Goal: Task Accomplishment & Management: Manage account settings

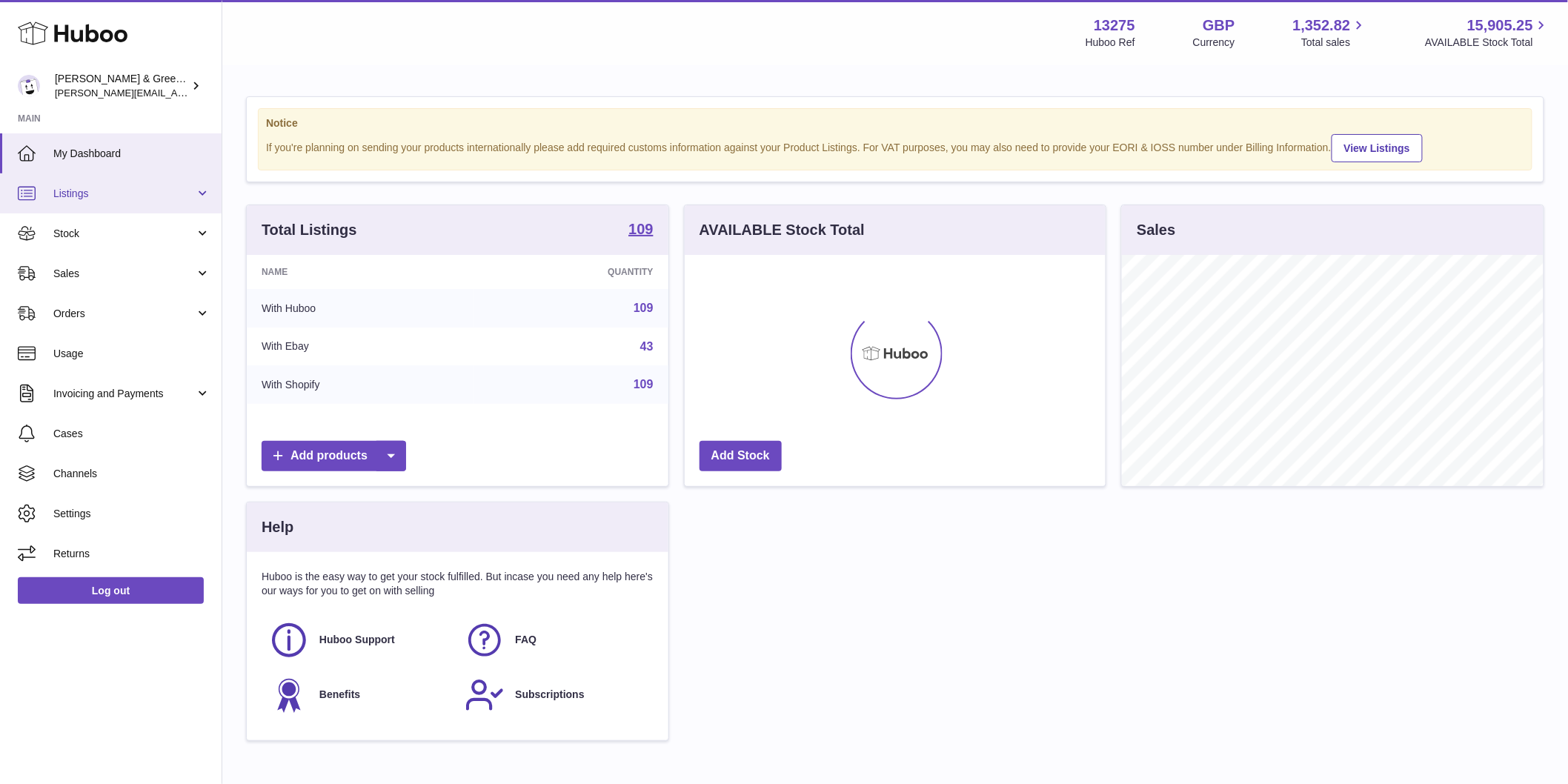
scroll to position [231, 421]
click at [147, 267] on span "Sales" at bounding box center [124, 274] width 142 height 14
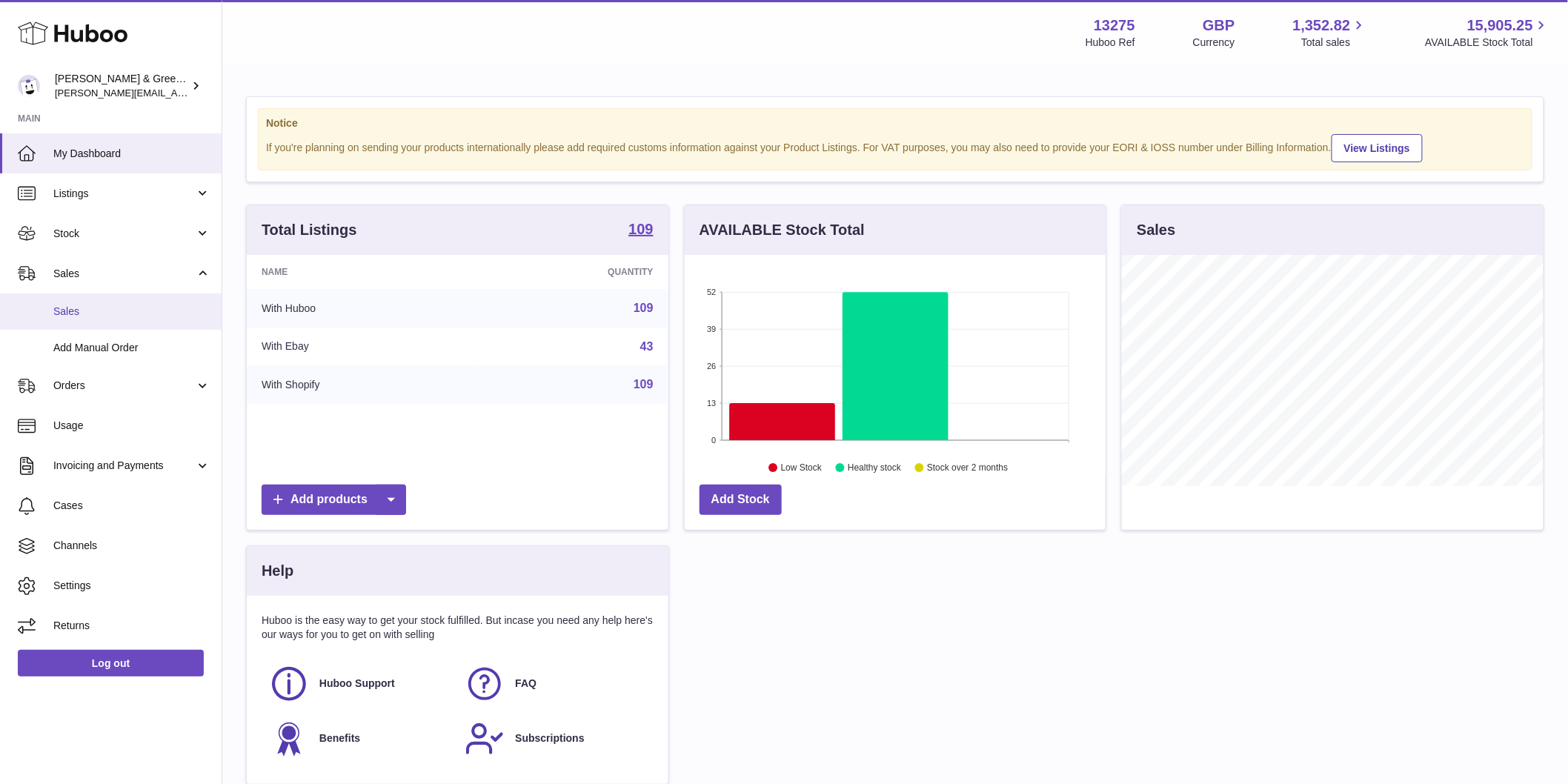
click at [131, 313] on span "Sales" at bounding box center [132, 311] width 157 height 14
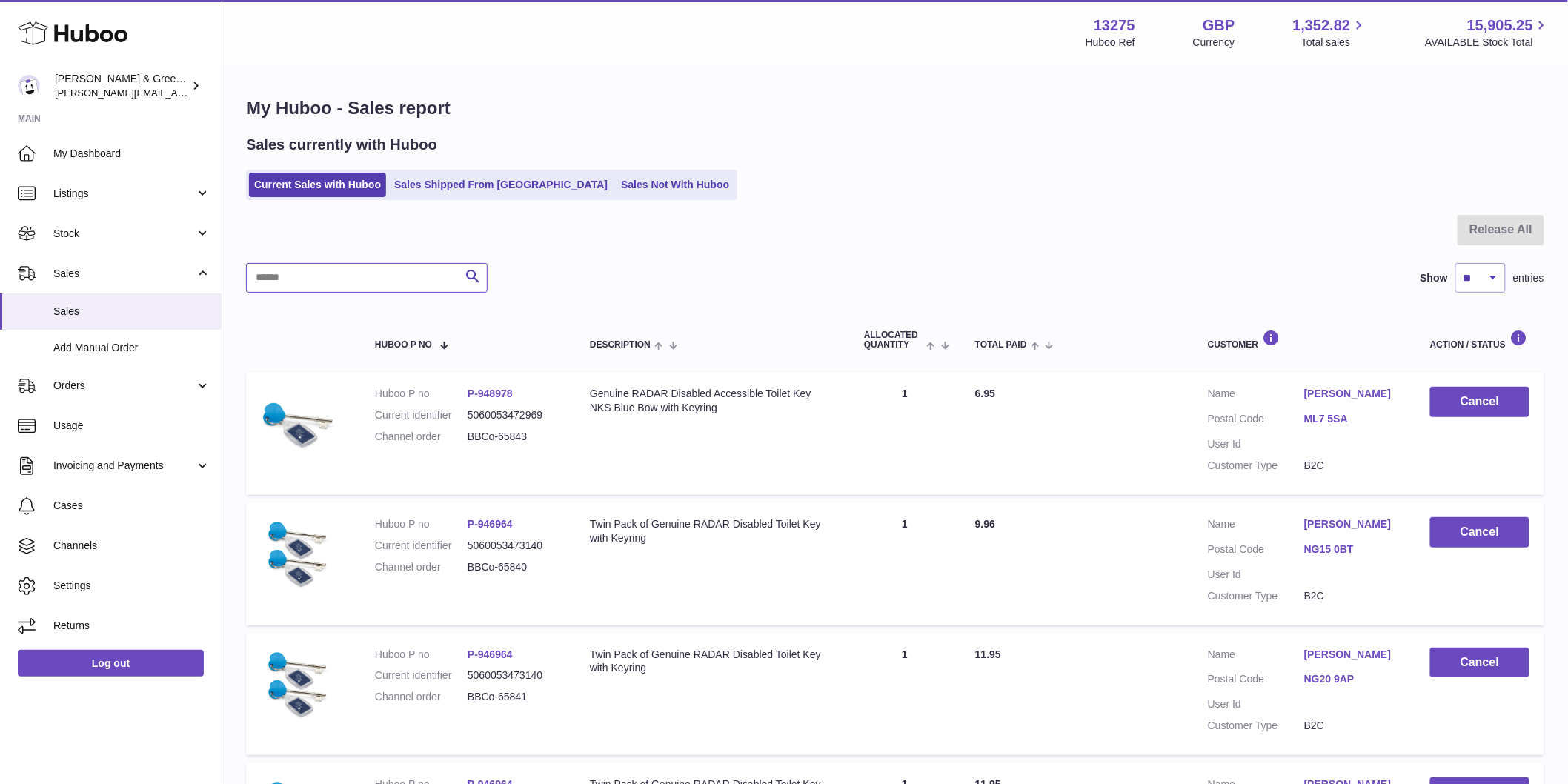
click at [297, 275] on input "text" at bounding box center [366, 278] width 242 height 29
paste input "**********"
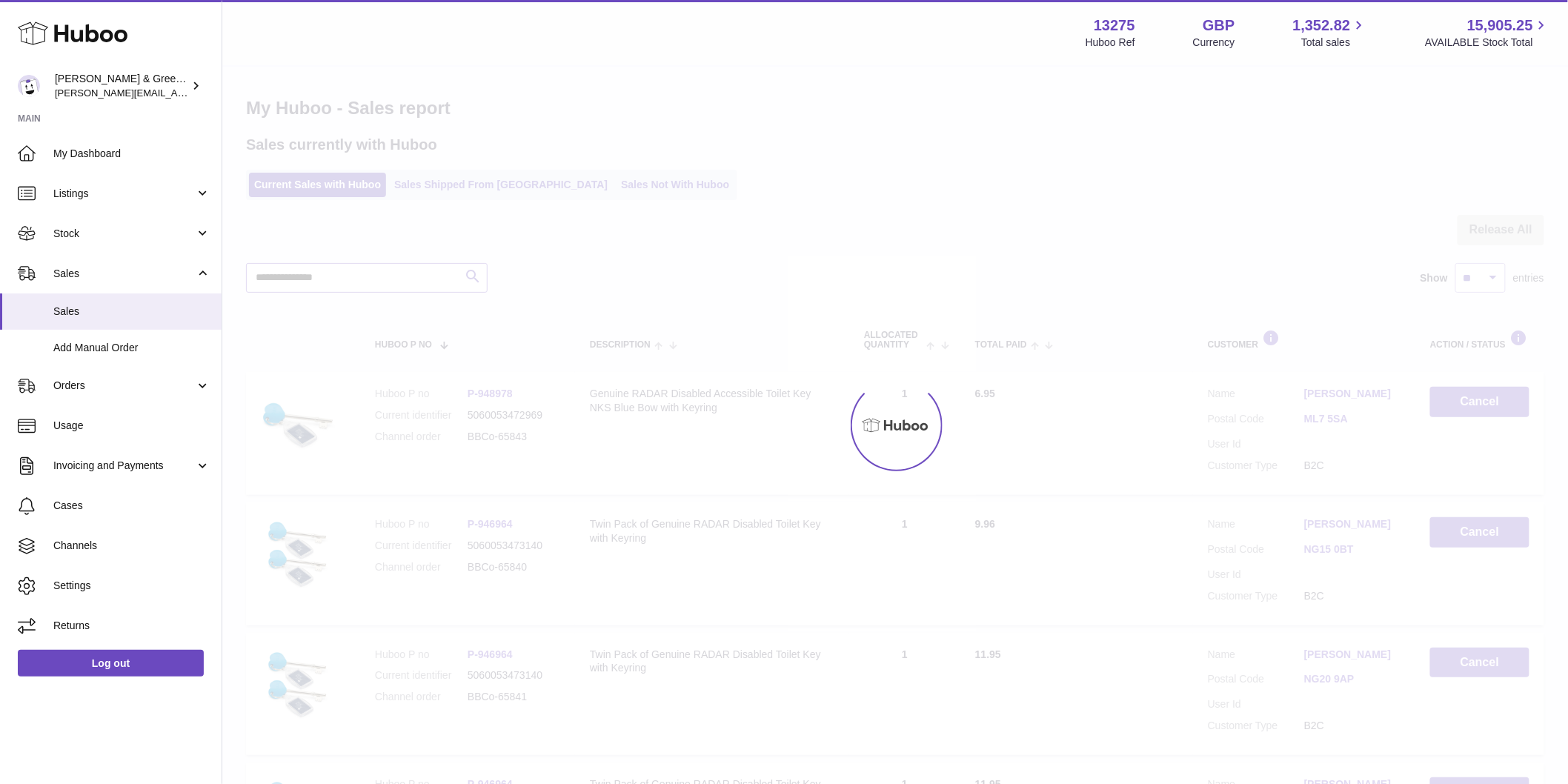
type input "**********"
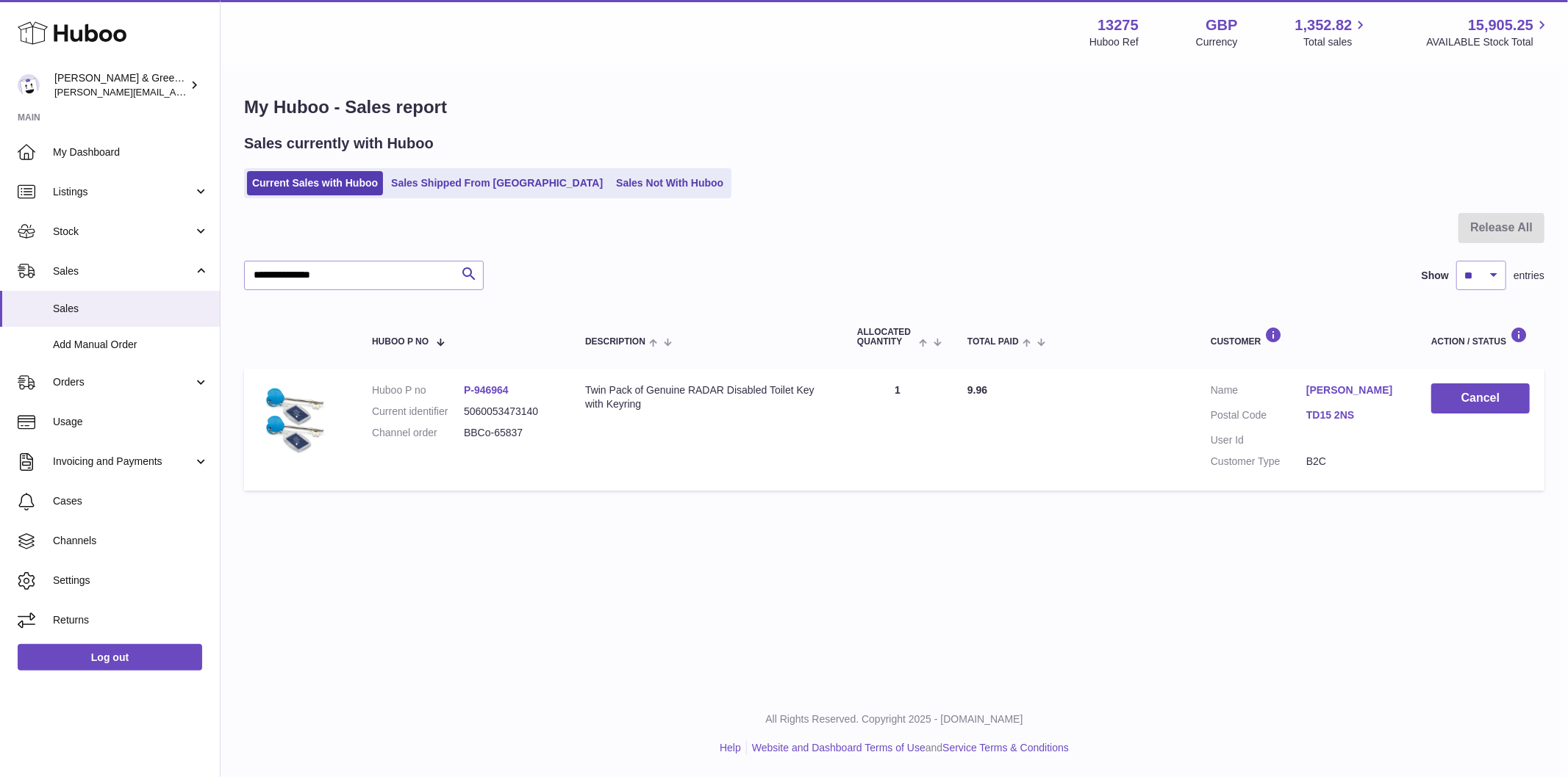
click at [1319, 388] on link "Wendy Goodwin" at bounding box center [1354, 390] width 95 height 14
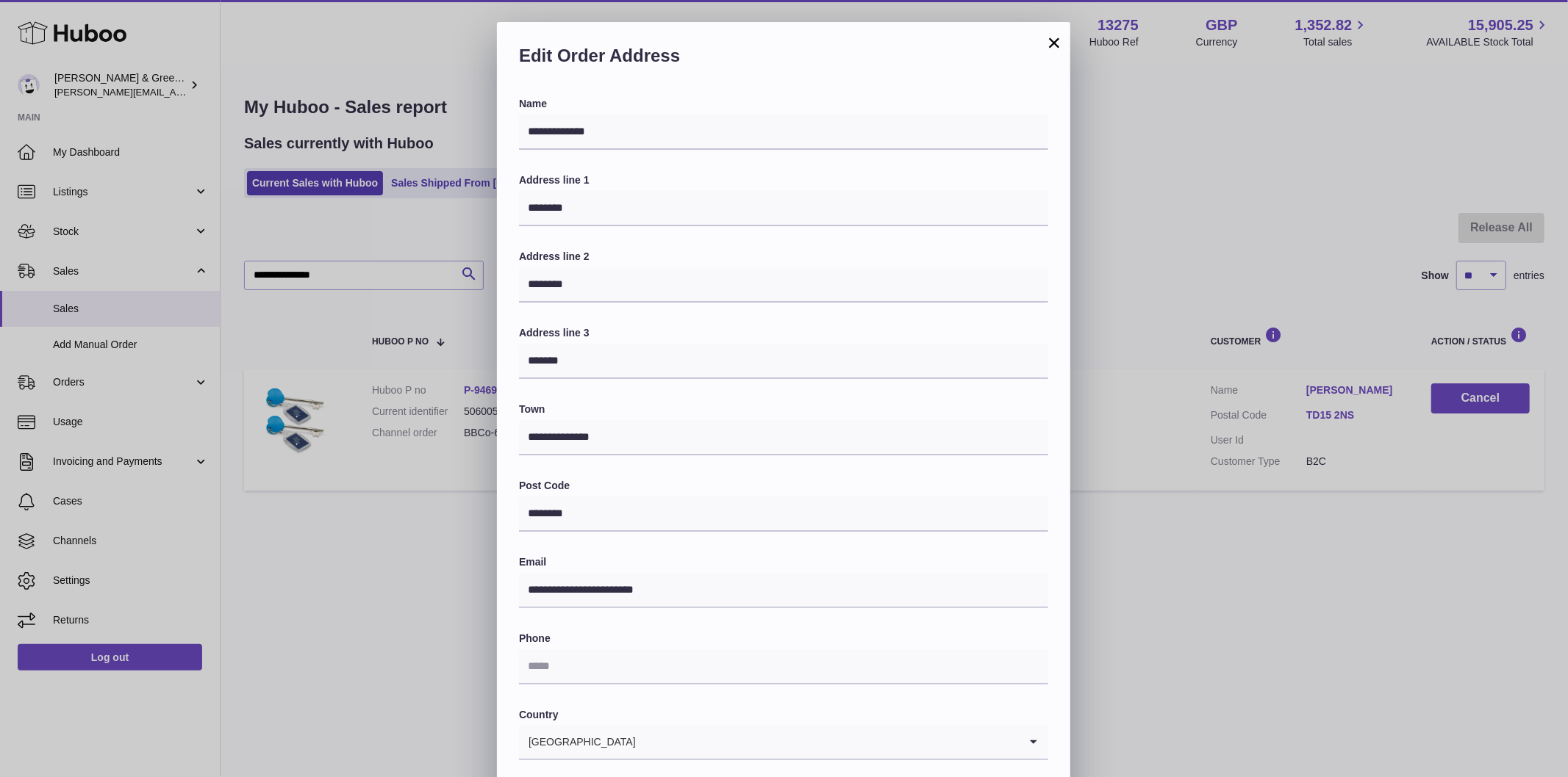
click at [1059, 45] on button "×" at bounding box center [1054, 43] width 17 height 17
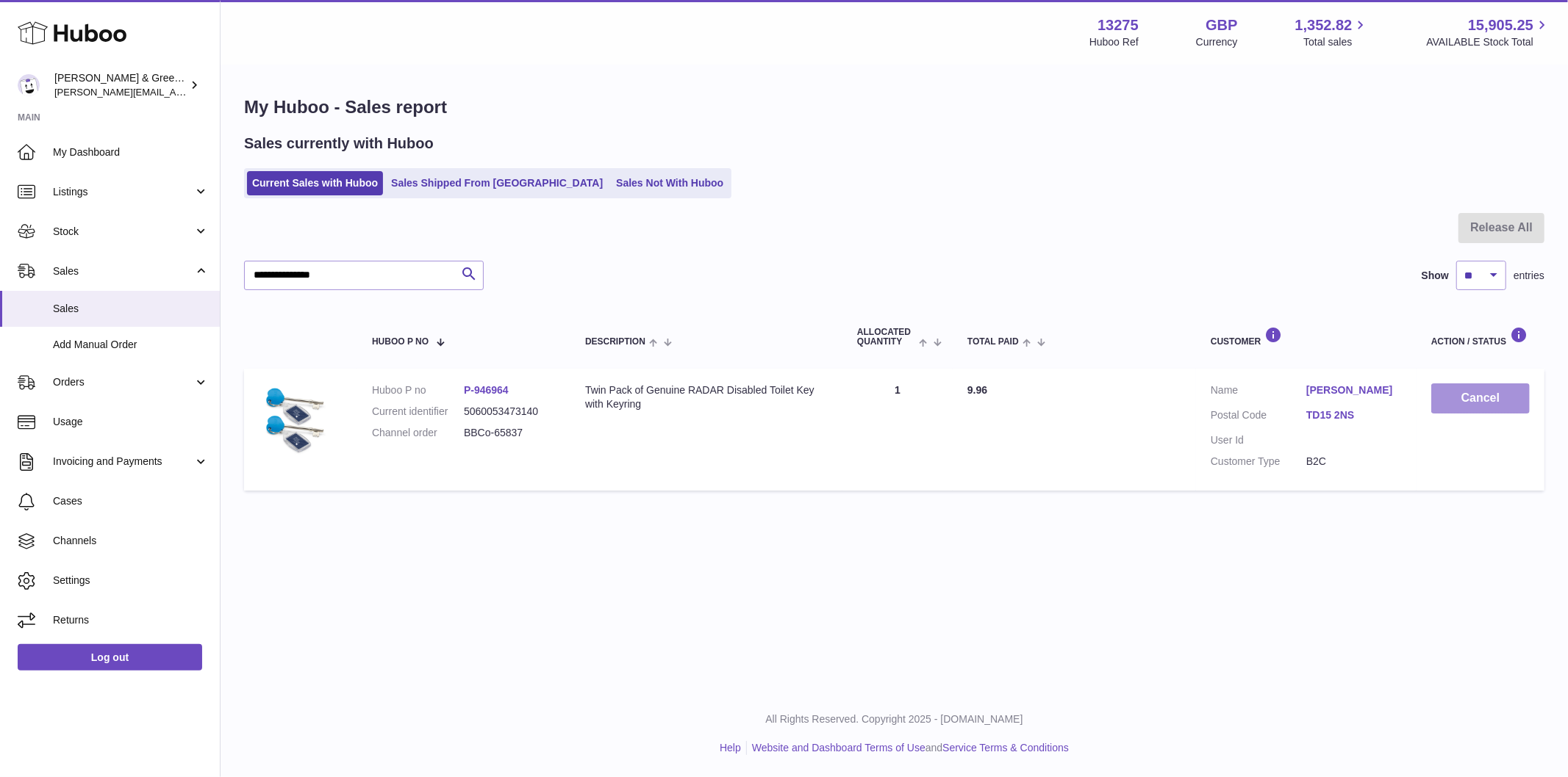
click at [1463, 399] on button "Cancel" at bounding box center [1480, 398] width 98 height 30
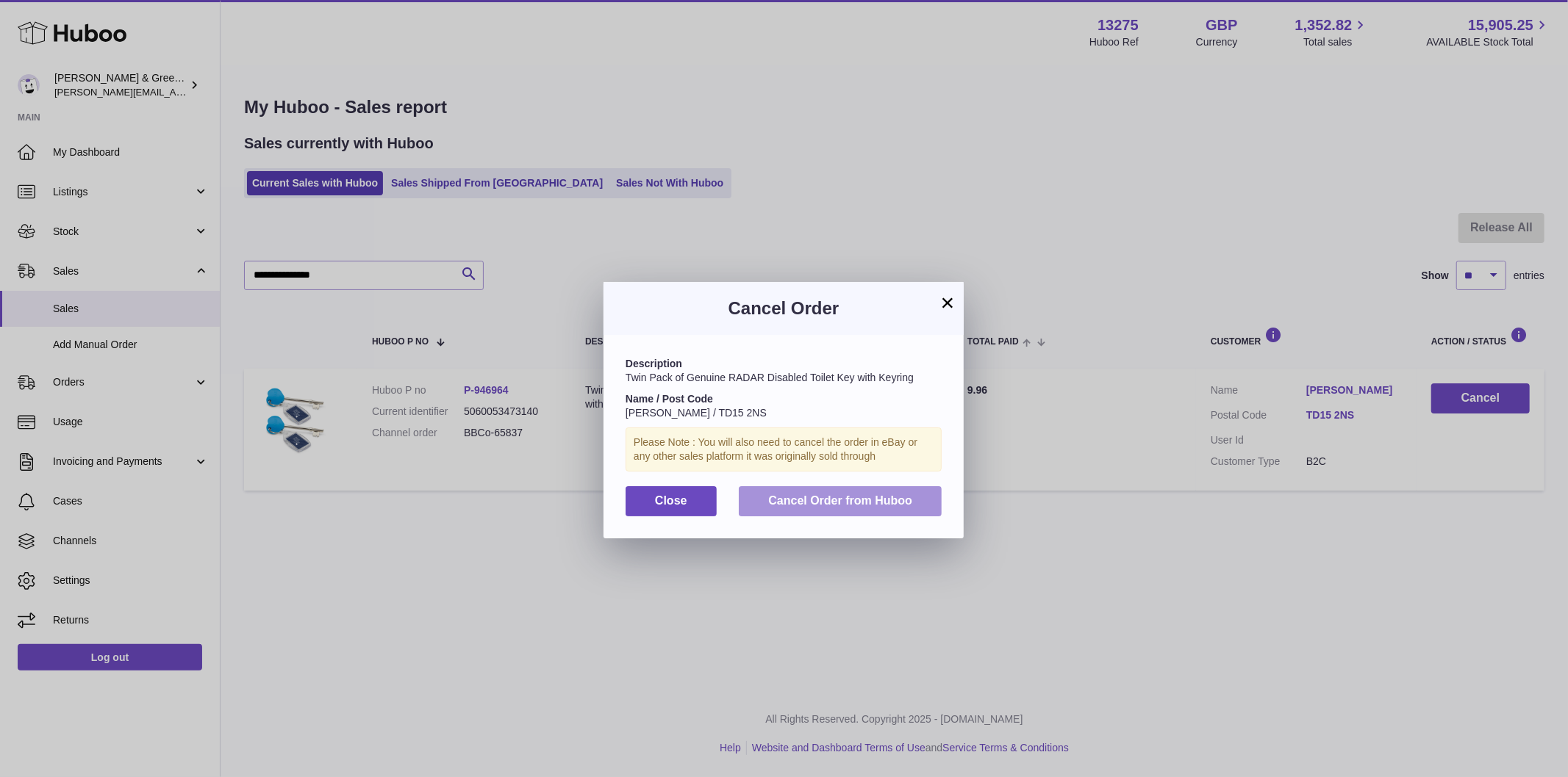
click at [924, 500] on button "Cancel Order from Huboo" at bounding box center [839, 501] width 203 height 30
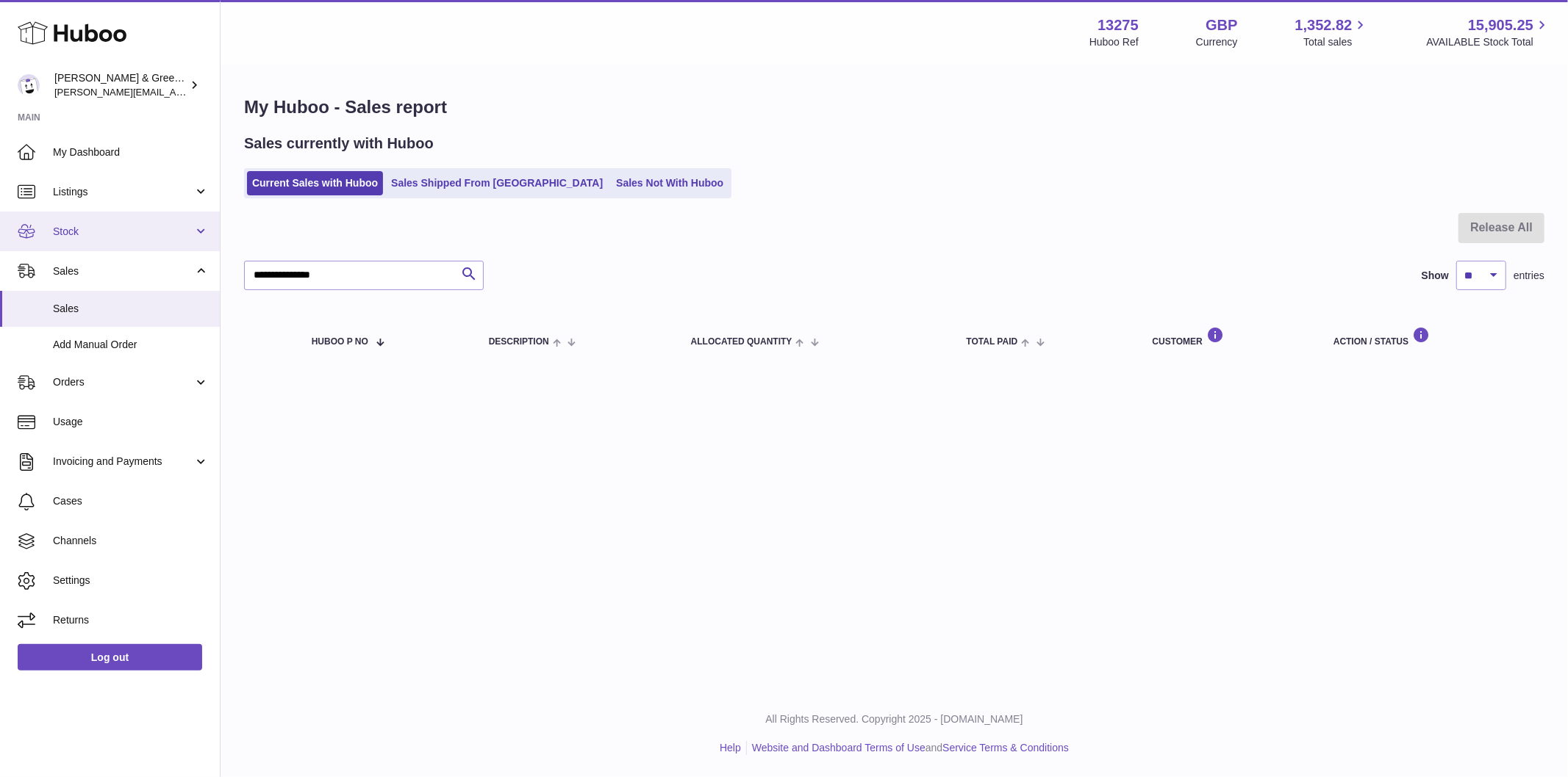
click at [135, 239] on link "Stock" at bounding box center [110, 231] width 219 height 40
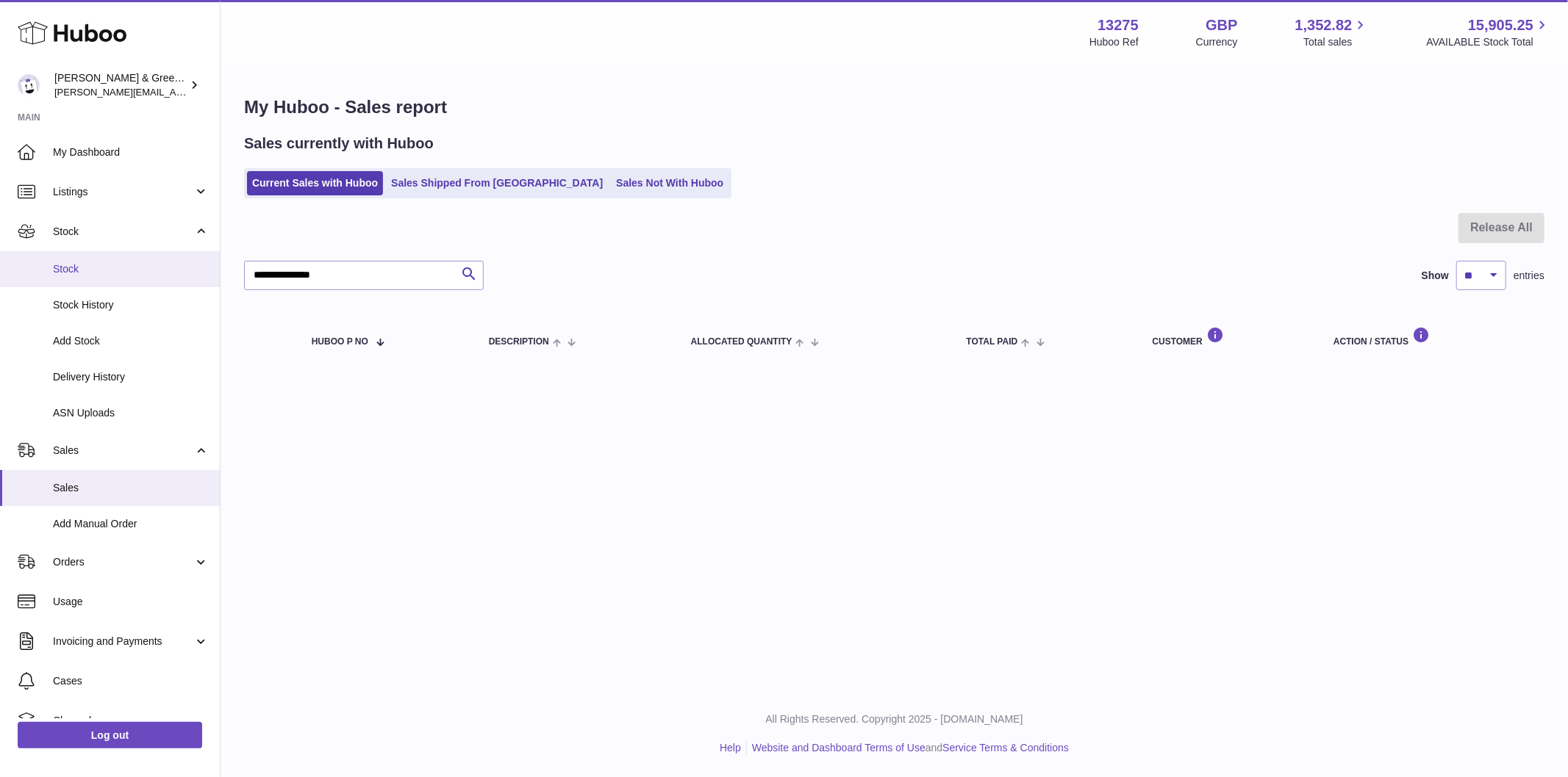
click at [121, 281] on link "Stock" at bounding box center [110, 269] width 219 height 36
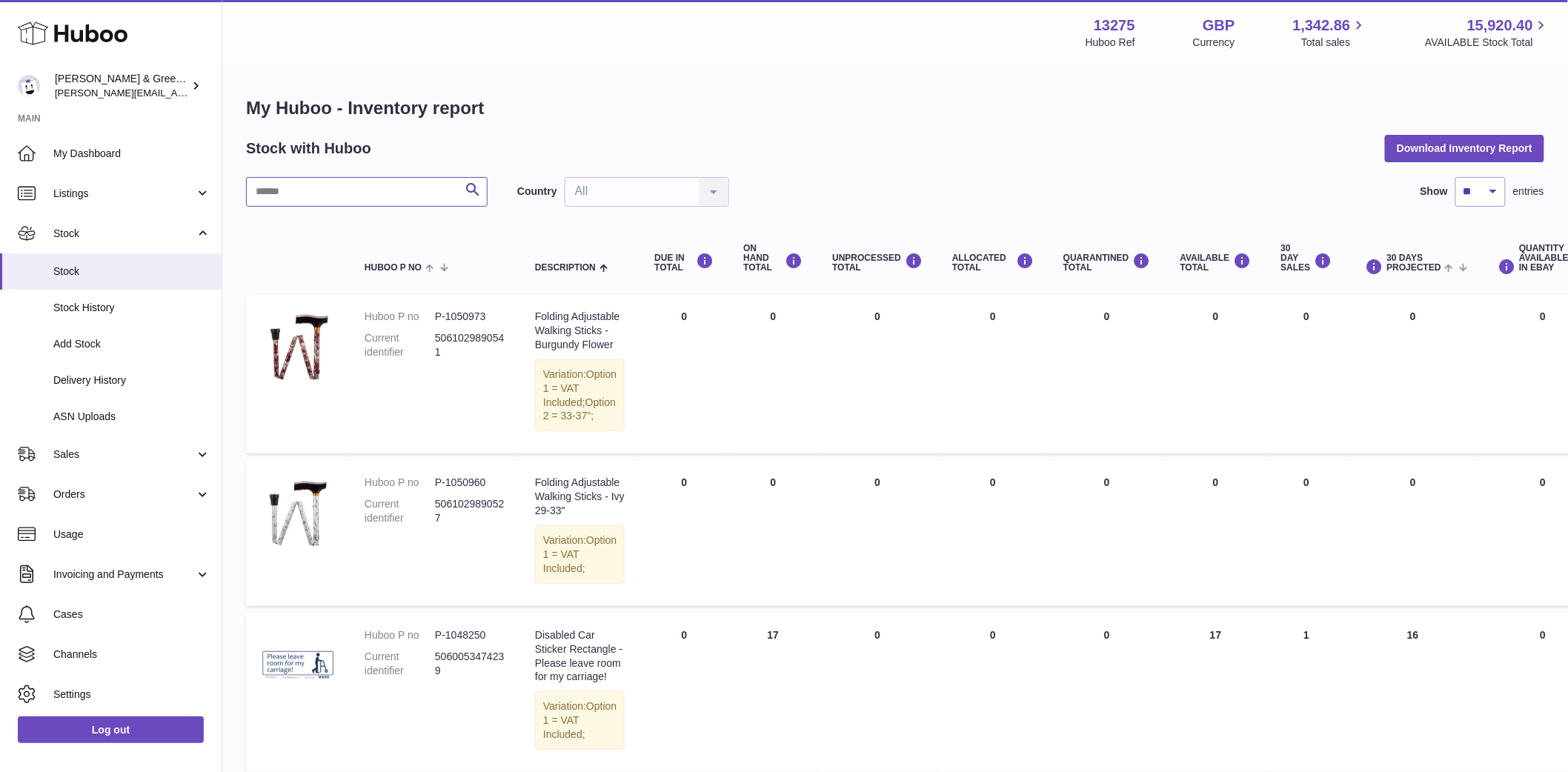
click at [343, 189] on input "text" at bounding box center [366, 192] width 242 height 29
type input "***"
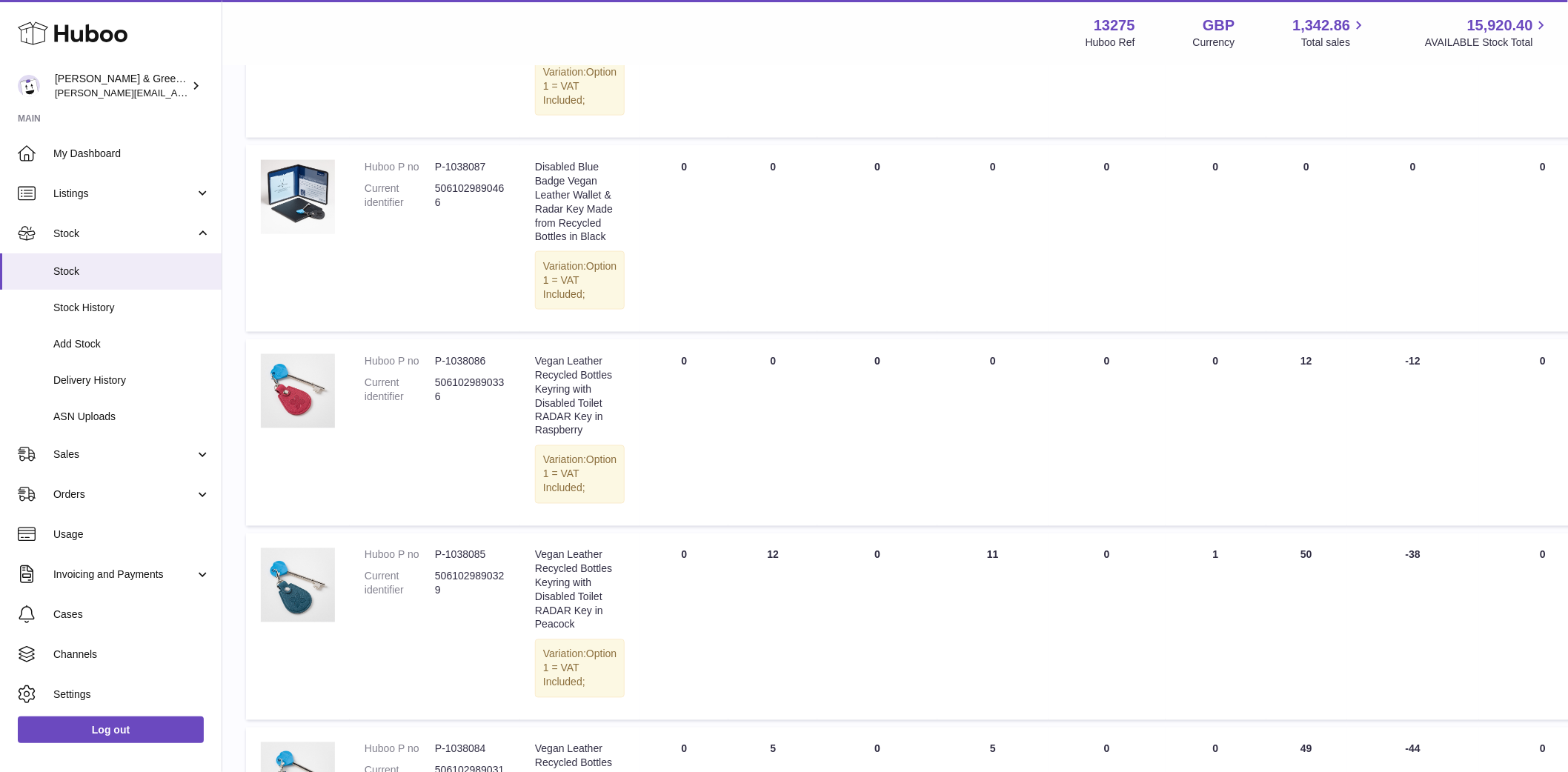
scroll to position [906, 0]
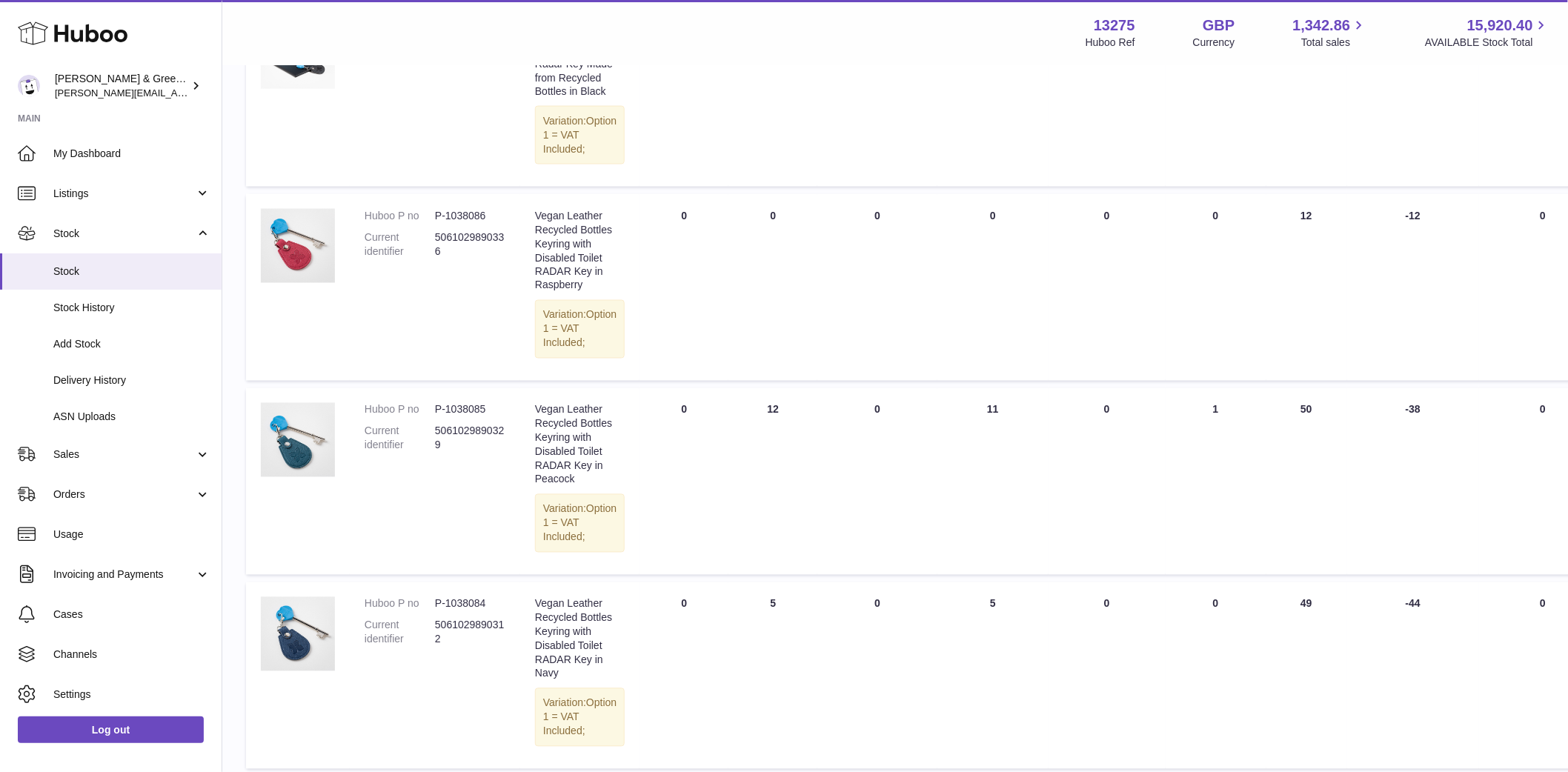
drag, startPoint x: 743, startPoint y: 535, endPoint x: 781, endPoint y: 589, distance: 66.0
click at [781, 575] on td "ON HAND Total 12" at bounding box center [773, 481] width 89 height 187
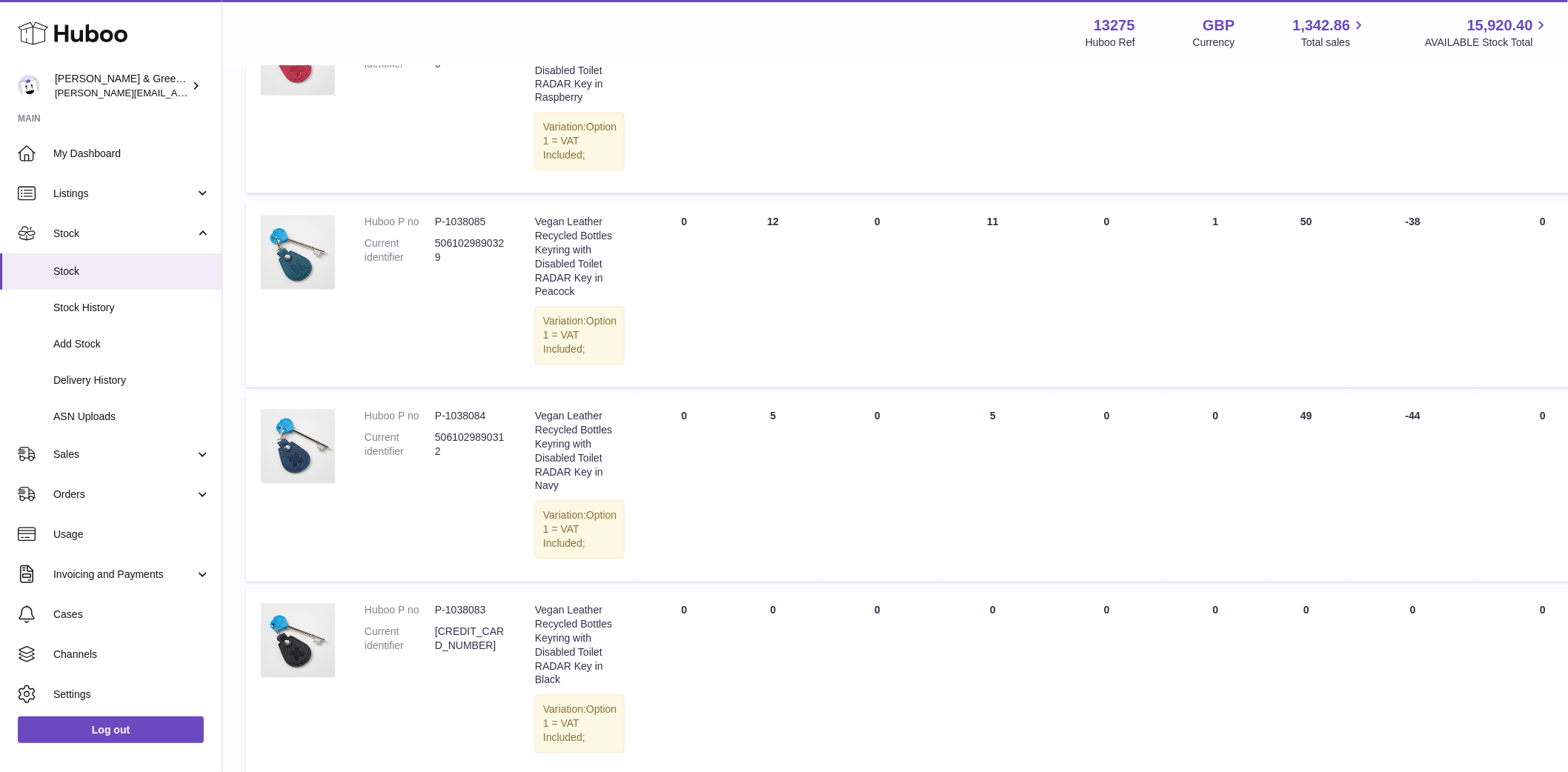
scroll to position [1235, 0]
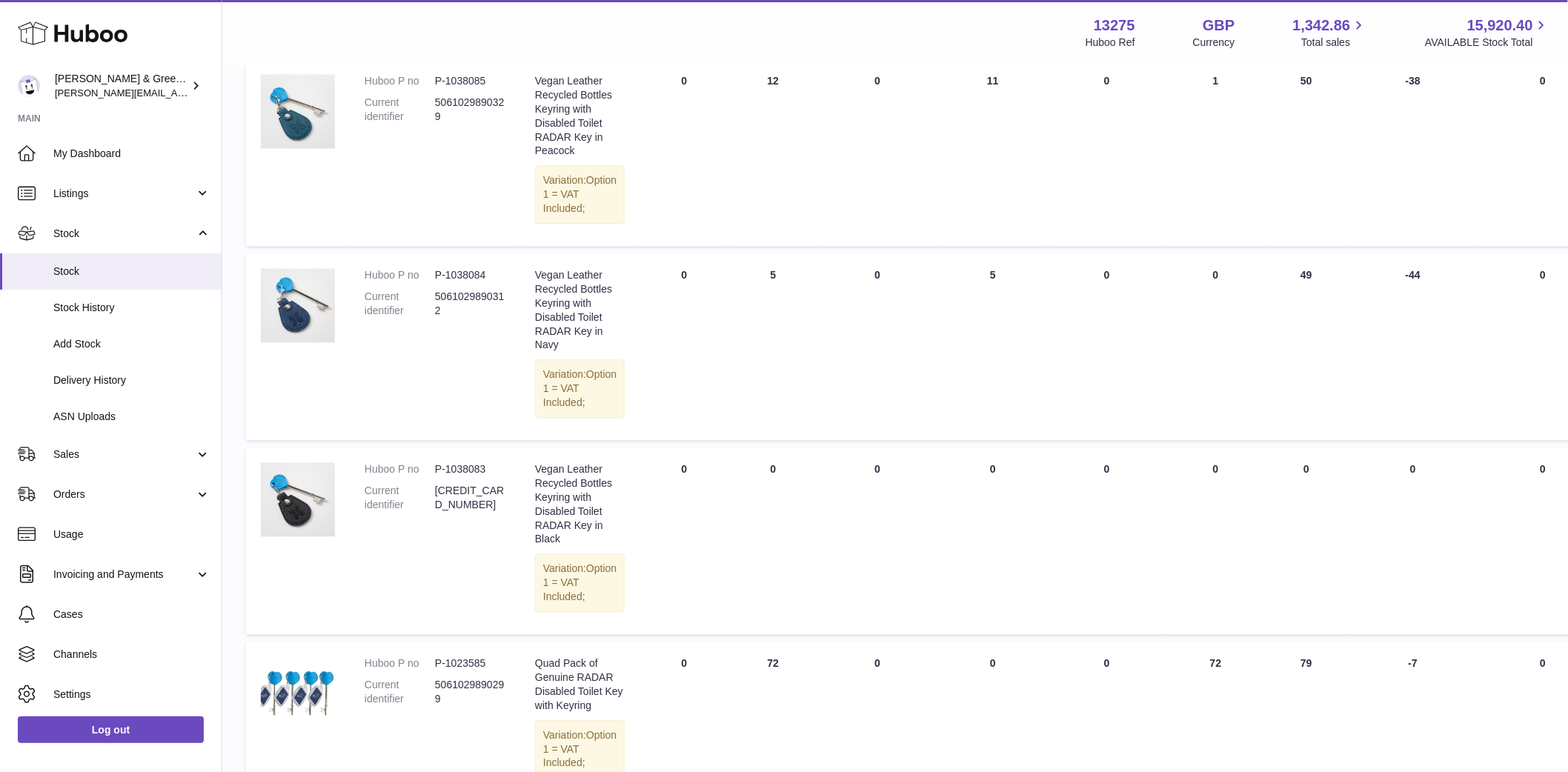
drag, startPoint x: 742, startPoint y: 427, endPoint x: 785, endPoint y: 528, distance: 109.8
click at [785, 440] on td "ON HAND Total 5" at bounding box center [773, 346] width 89 height 187
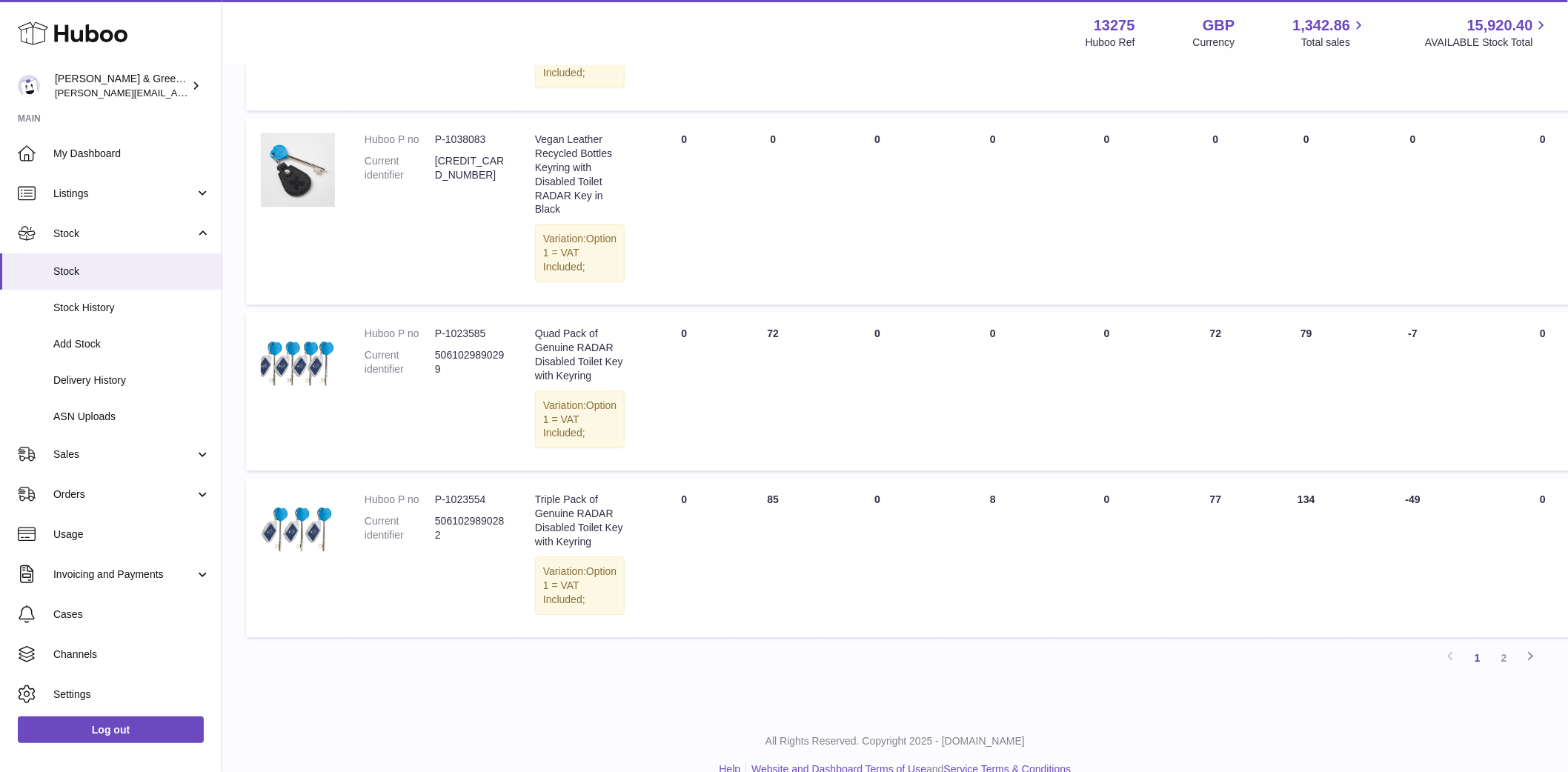
drag, startPoint x: 767, startPoint y: 510, endPoint x: 774, endPoint y: 527, distance: 18.4
click at [774, 471] on td "ON HAND Total 72" at bounding box center [773, 391] width 89 height 159
drag, startPoint x: 756, startPoint y: 515, endPoint x: 767, endPoint y: 534, distance: 22.0
click at [767, 471] on td "ON HAND Total 72" at bounding box center [773, 391] width 89 height 159
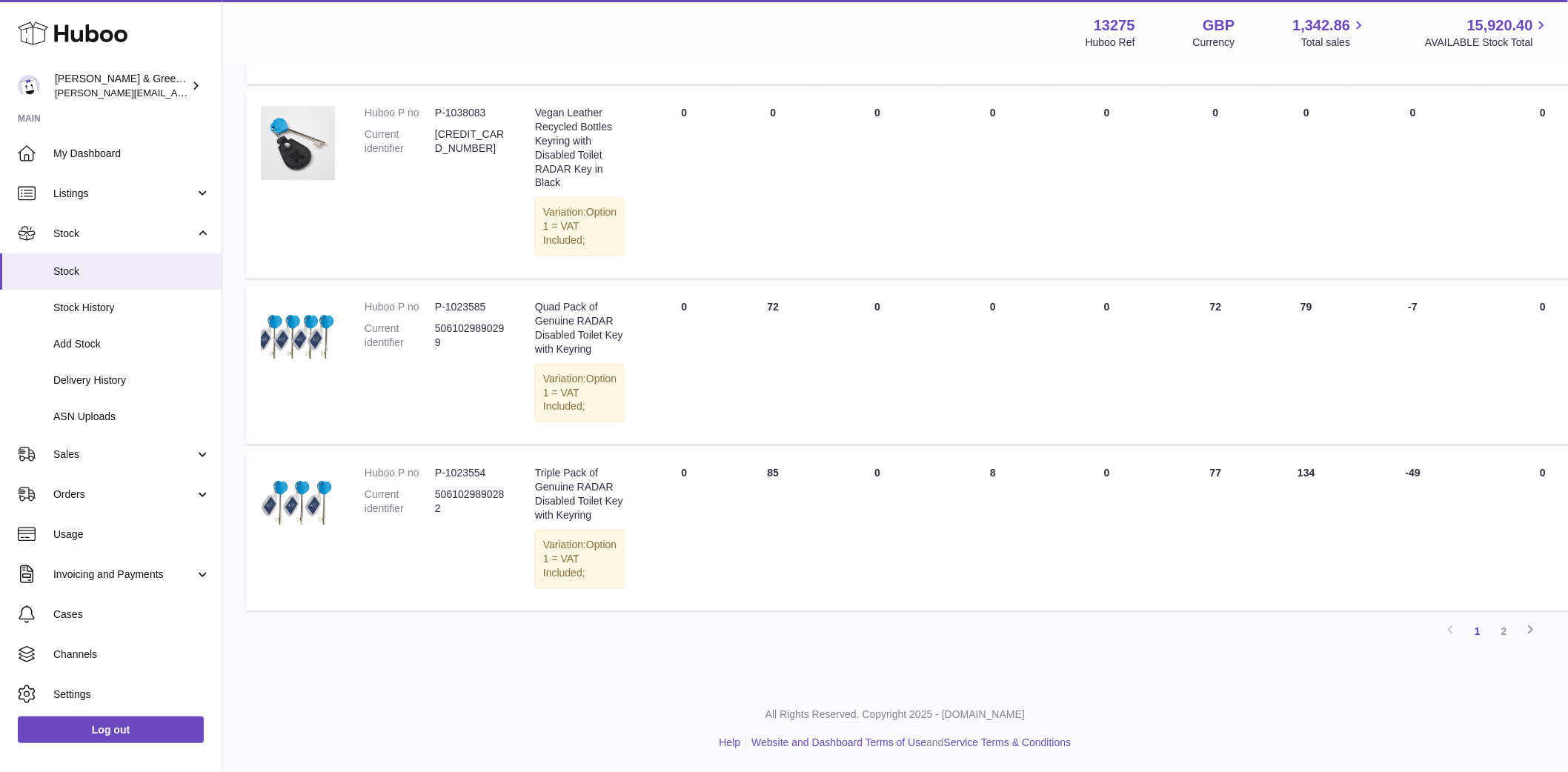
scroll to position [1811, 0]
click at [757, 477] on td "ON HAND Total 85" at bounding box center [773, 530] width 89 height 159
click at [1517, 645] on link "Next" at bounding box center [1530, 631] width 26 height 26
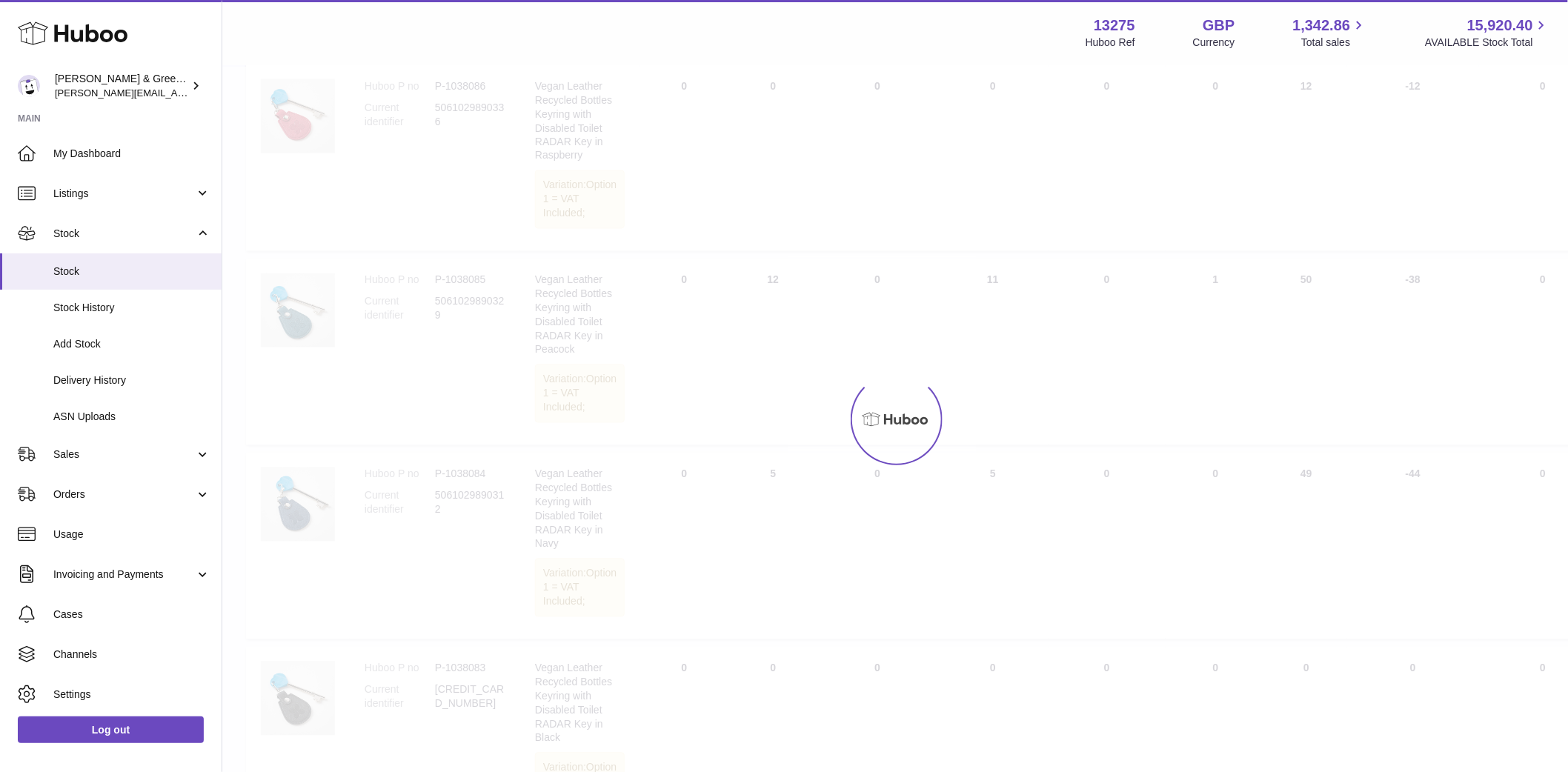
scroll to position [67, 0]
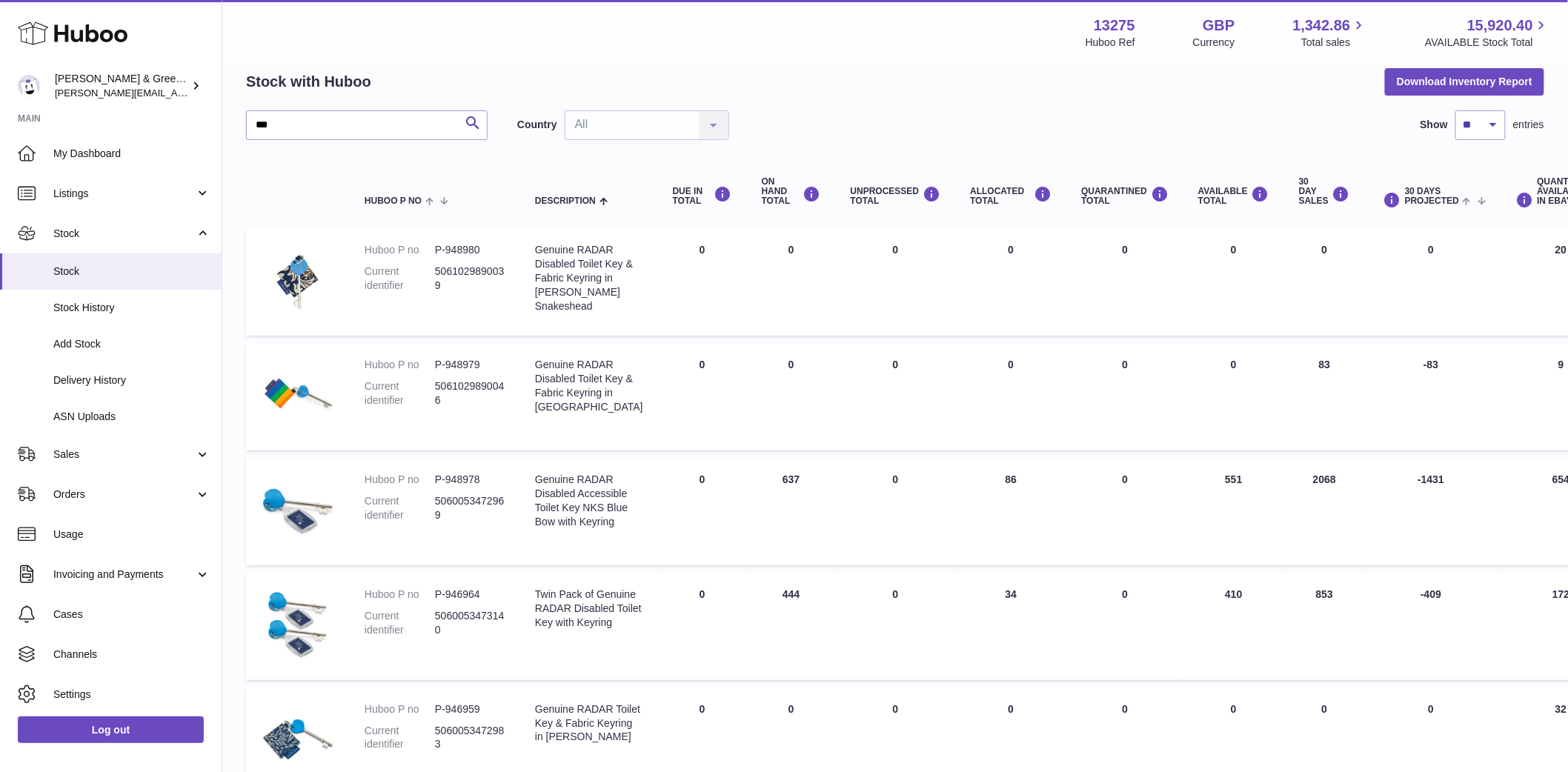
click at [749, 642] on td "ON HAND Total 444" at bounding box center [791, 627] width 89 height 108
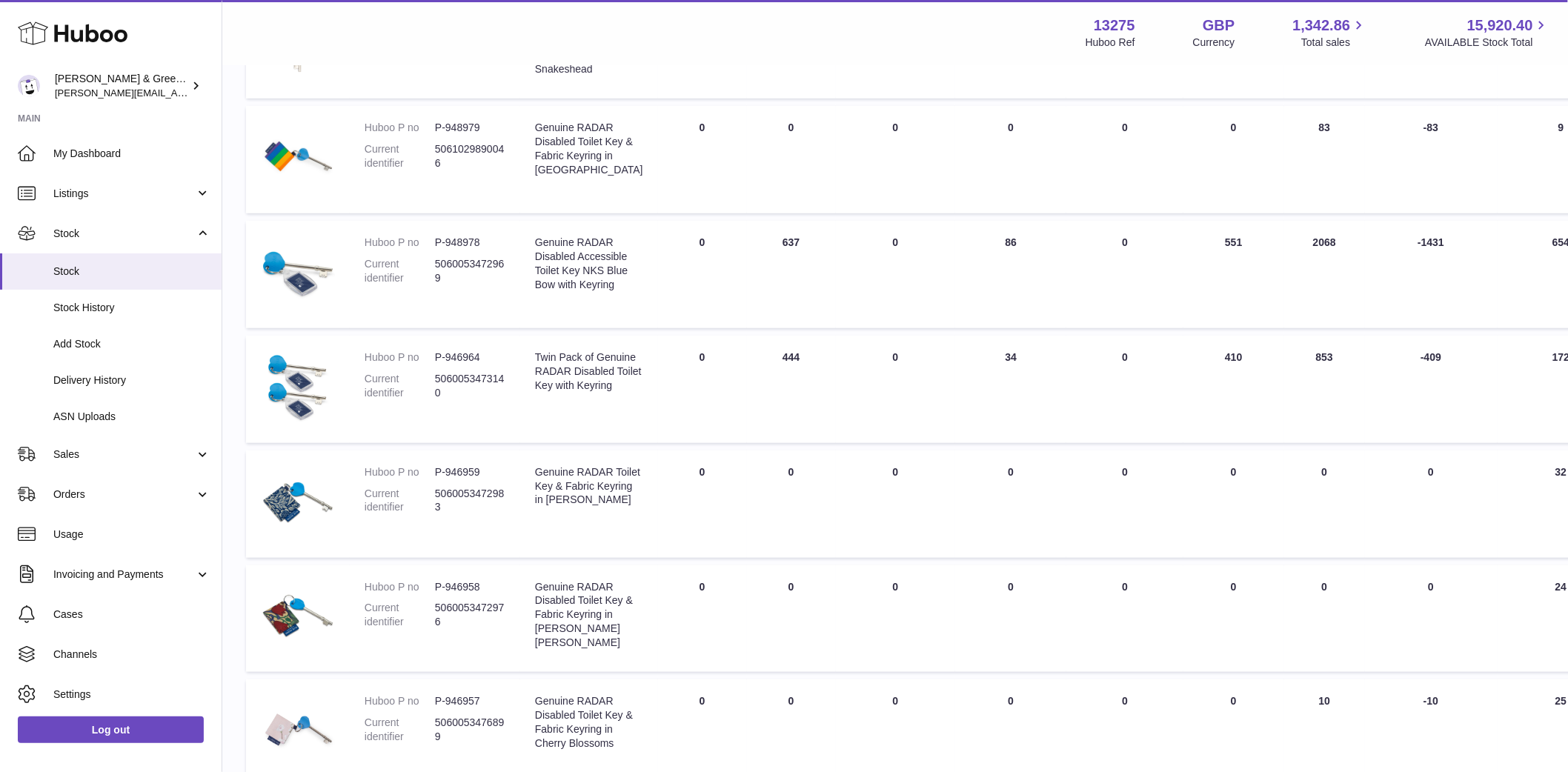
scroll to position [0, 0]
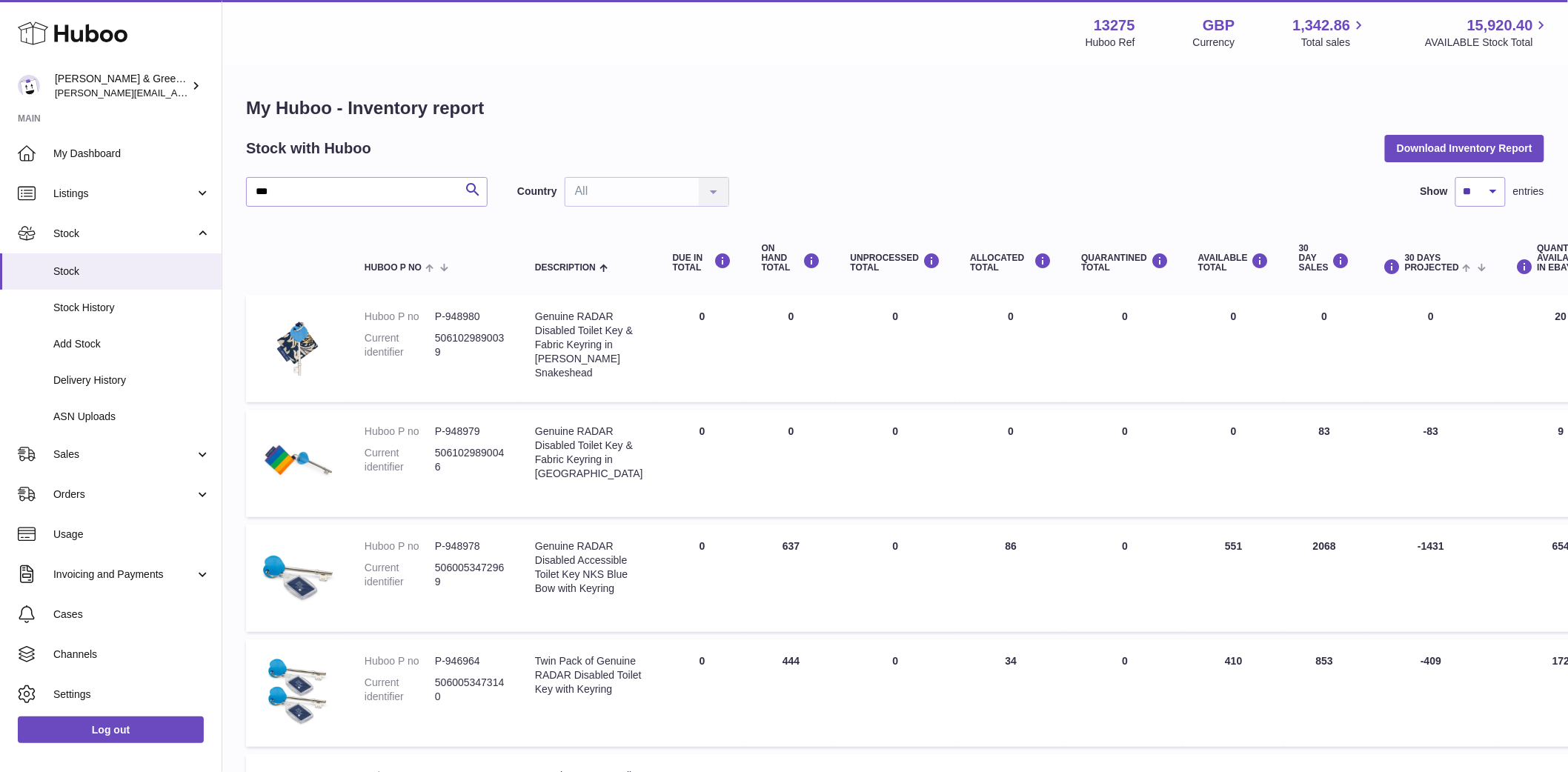
drag, startPoint x: 820, startPoint y: 455, endPoint x: 1331, endPoint y: 490, distance: 512.2
click at [1331, 490] on tr "Huboo P no P-948979 Current identifier 5061029890046 Description Genuine RADAR …" at bounding box center [1017, 464] width 1545 height 108
click at [1327, 490] on td "30 DAY SALES 83" at bounding box center [1324, 464] width 81 height 108
click at [1191, 448] on td "AVAILABLE Total 0" at bounding box center [1233, 464] width 101 height 108
click at [130, 447] on span "Sales" at bounding box center [124, 454] width 142 height 14
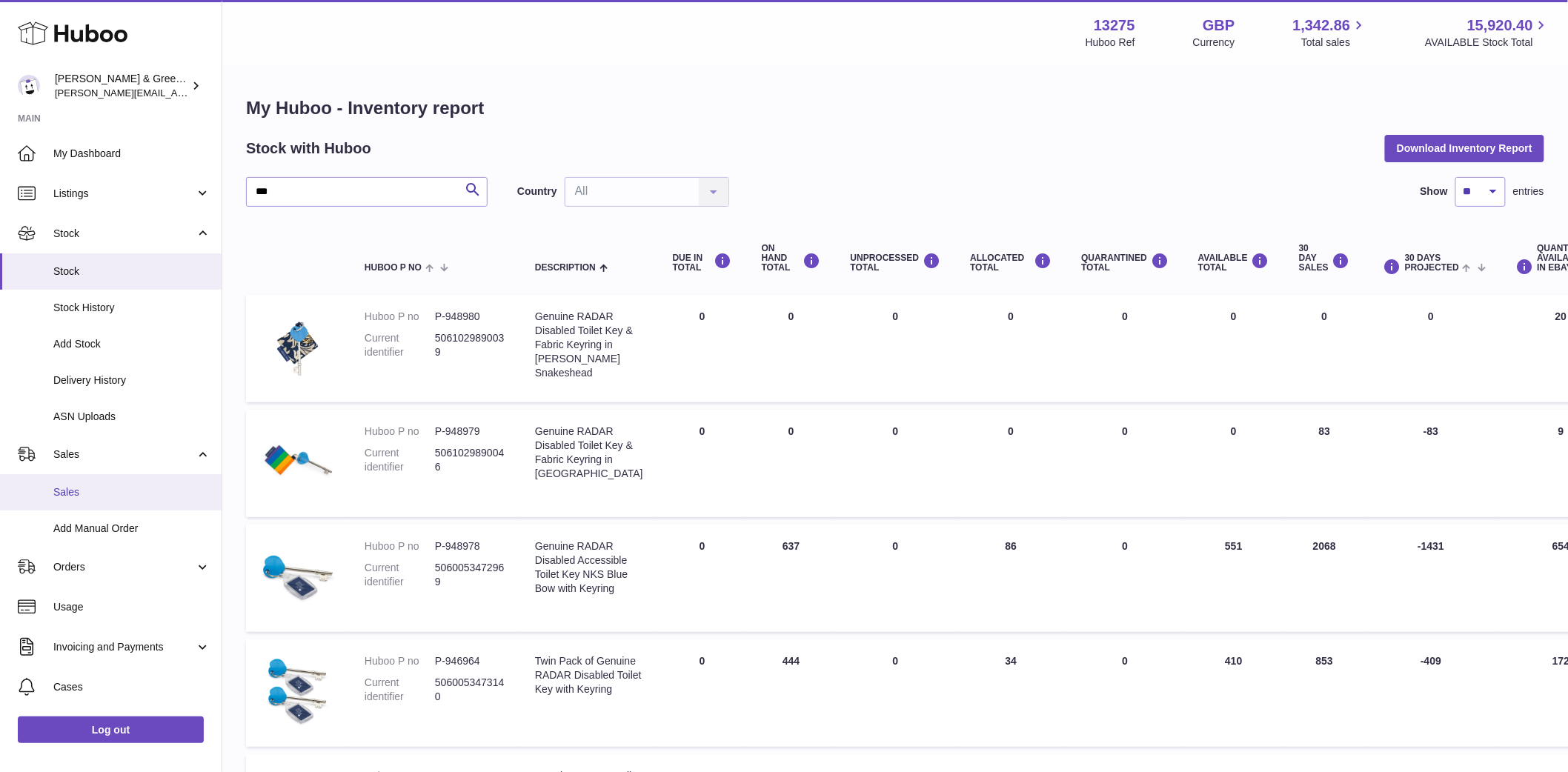
click at [127, 484] on link "Sales" at bounding box center [111, 492] width 221 height 36
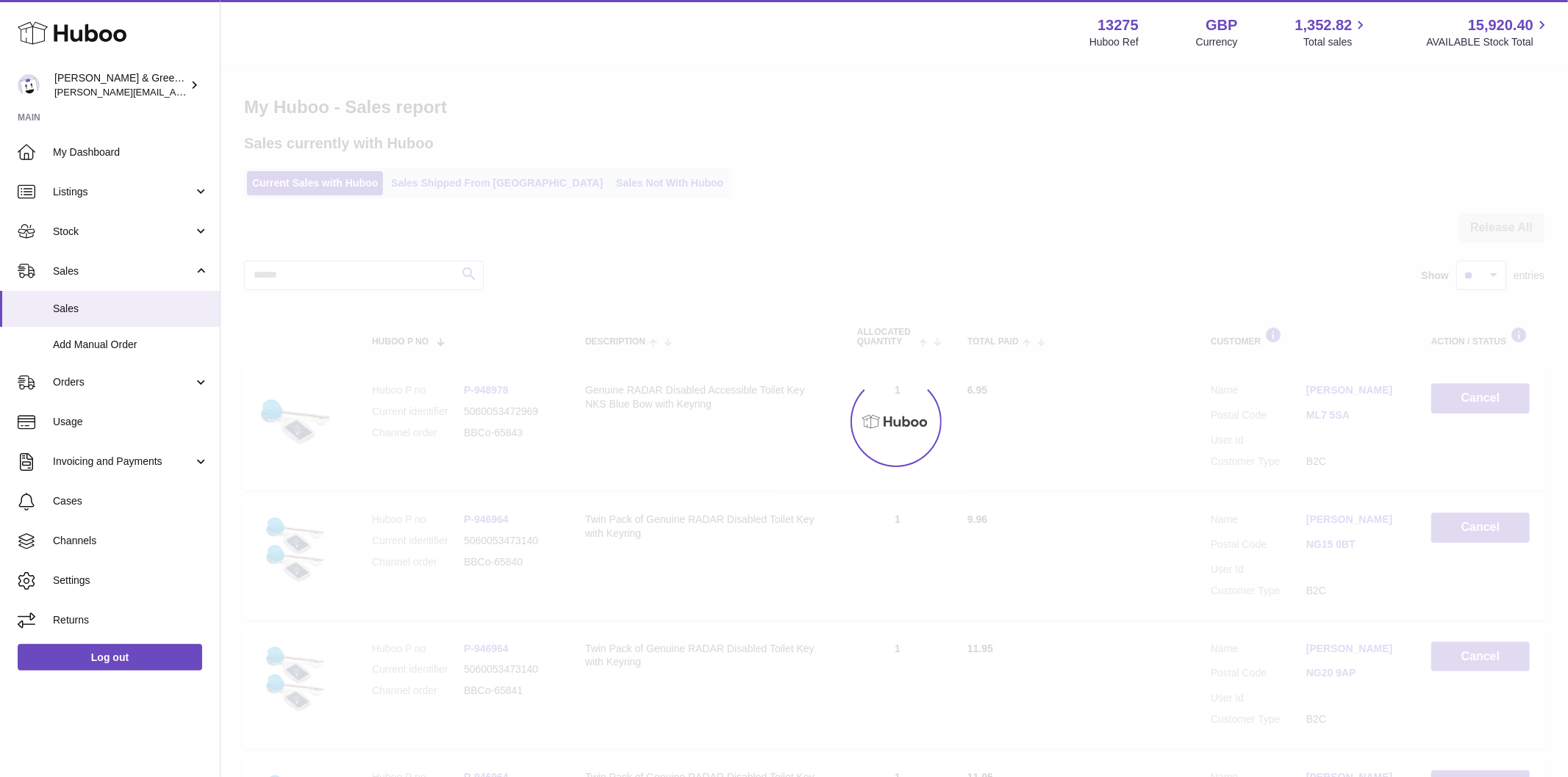
click at [594, 178] on div at bounding box center [894, 421] width 1347 height 711
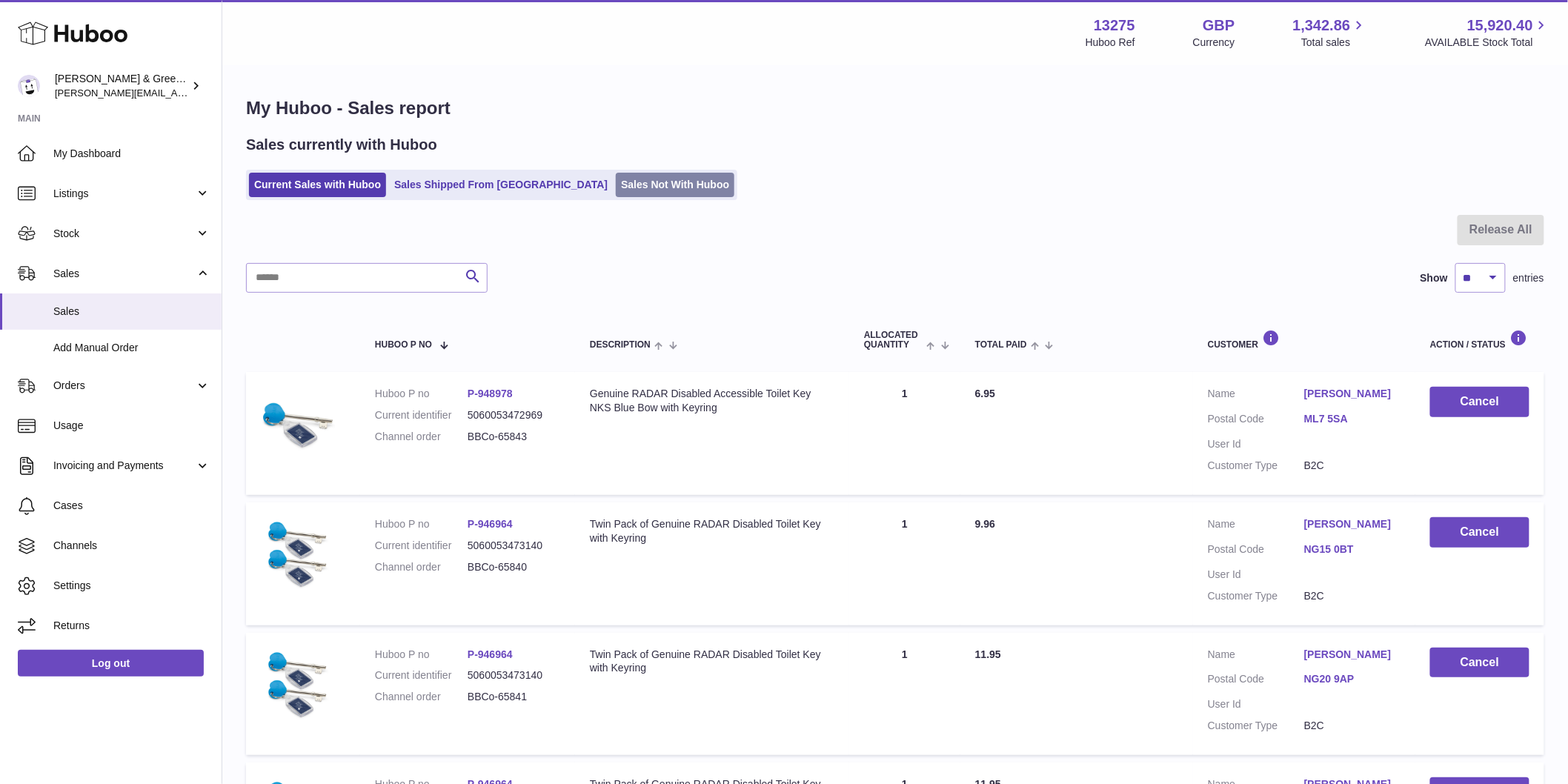
click at [615, 182] on link "Sales Not With Huboo" at bounding box center [674, 184] width 118 height 24
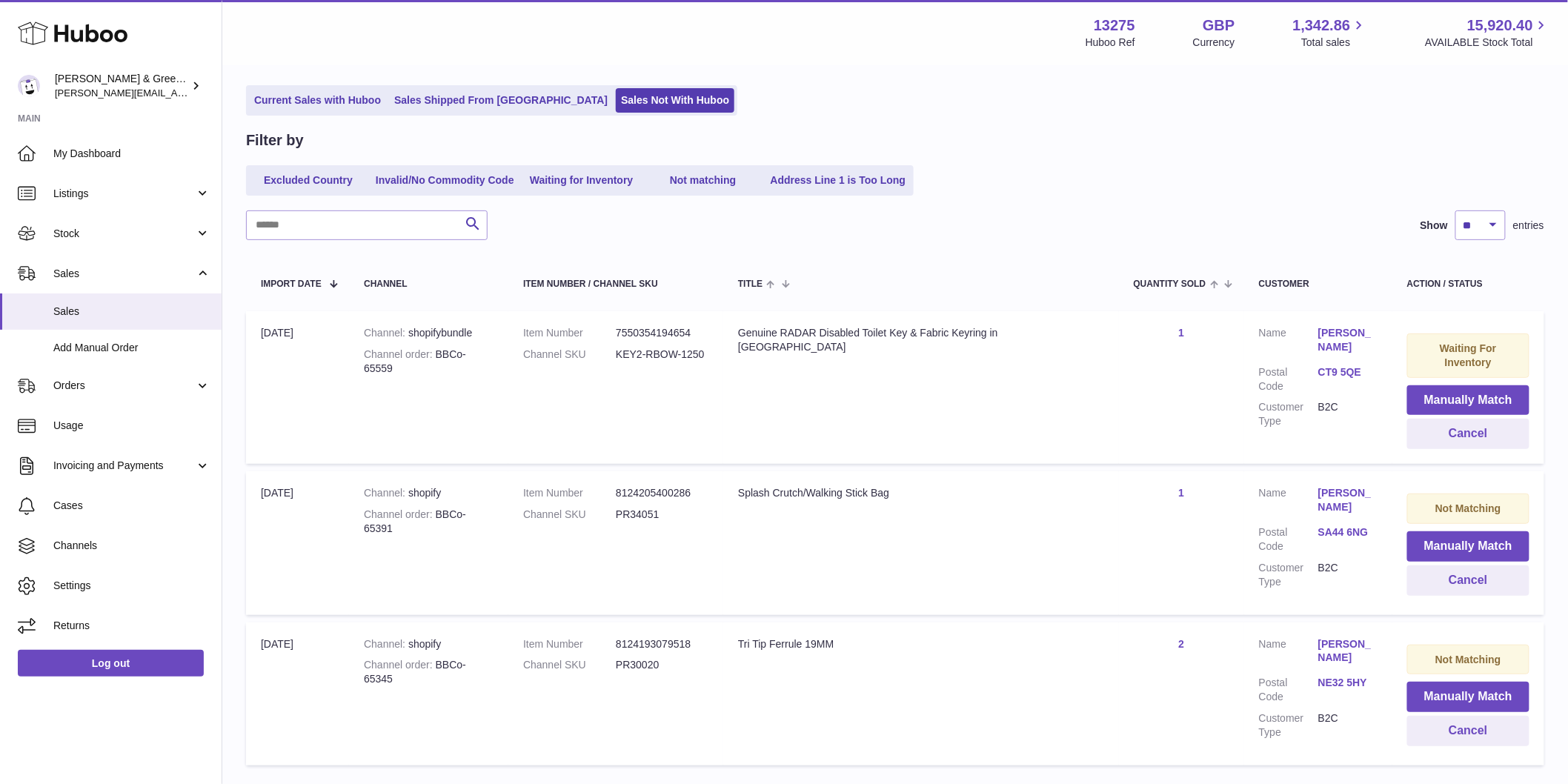
scroll to position [164, 0]
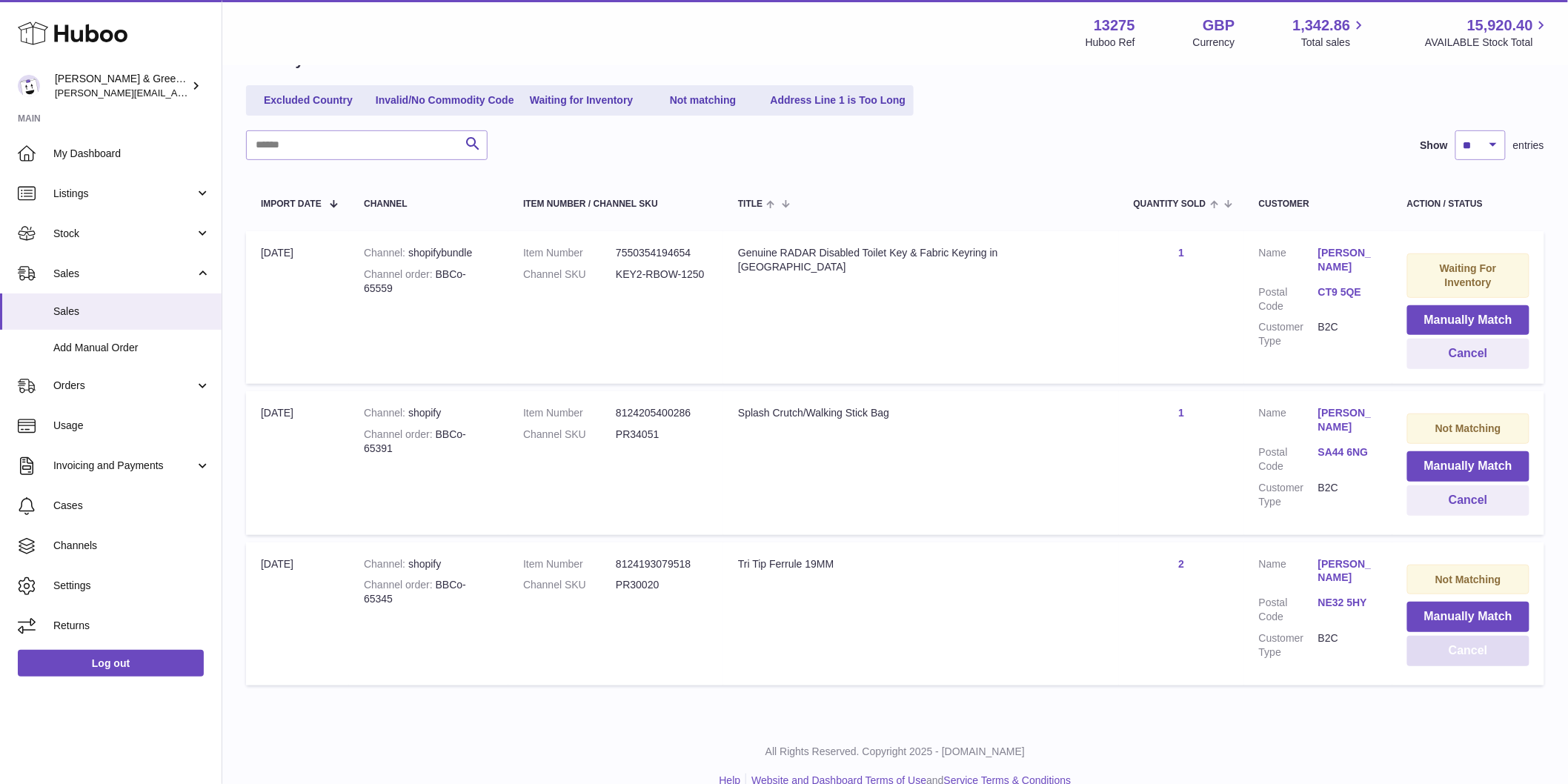
click at [1492, 636] on button "Cancel" at bounding box center [1467, 651] width 122 height 30
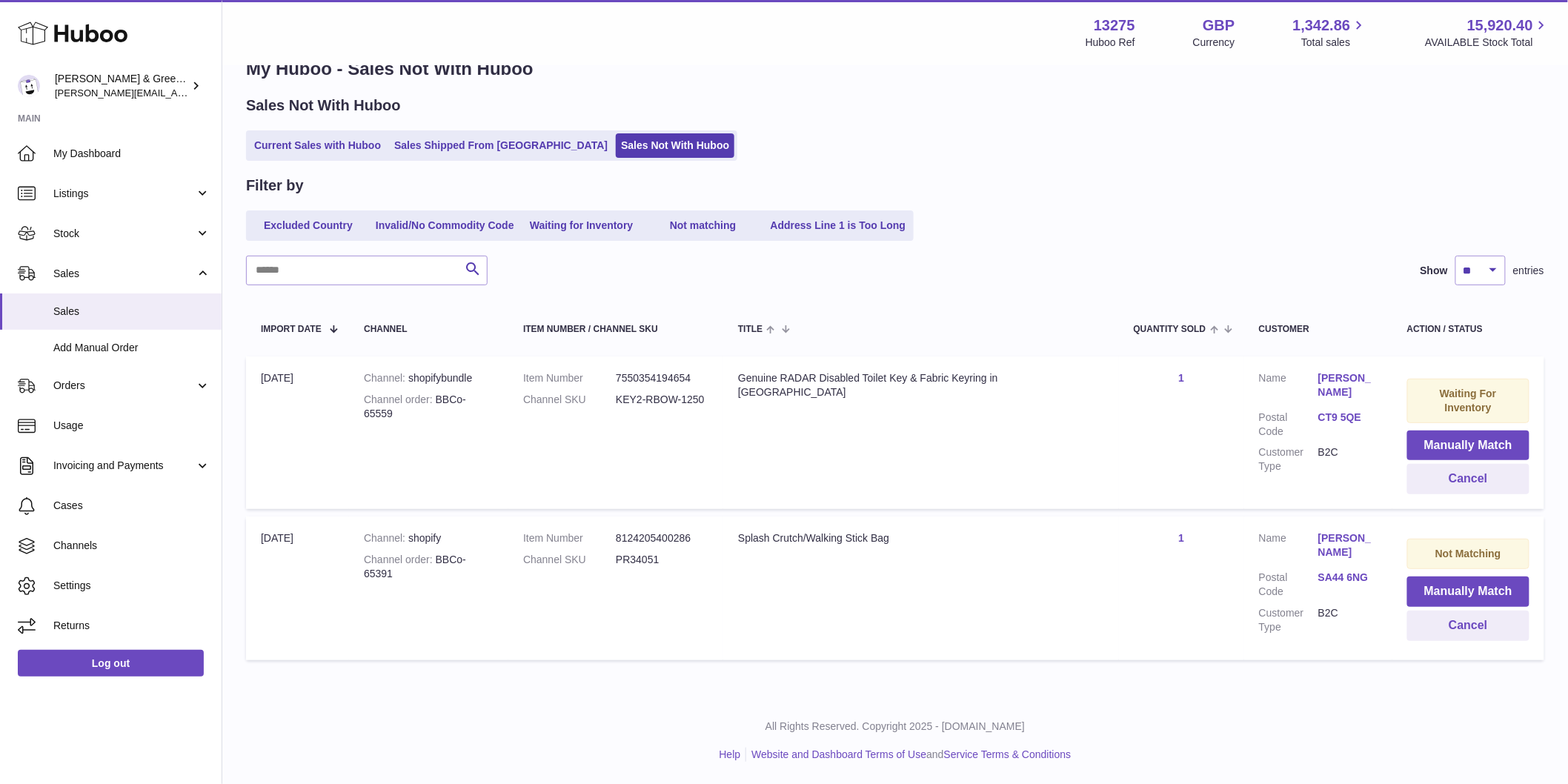
scroll to position [28, 0]
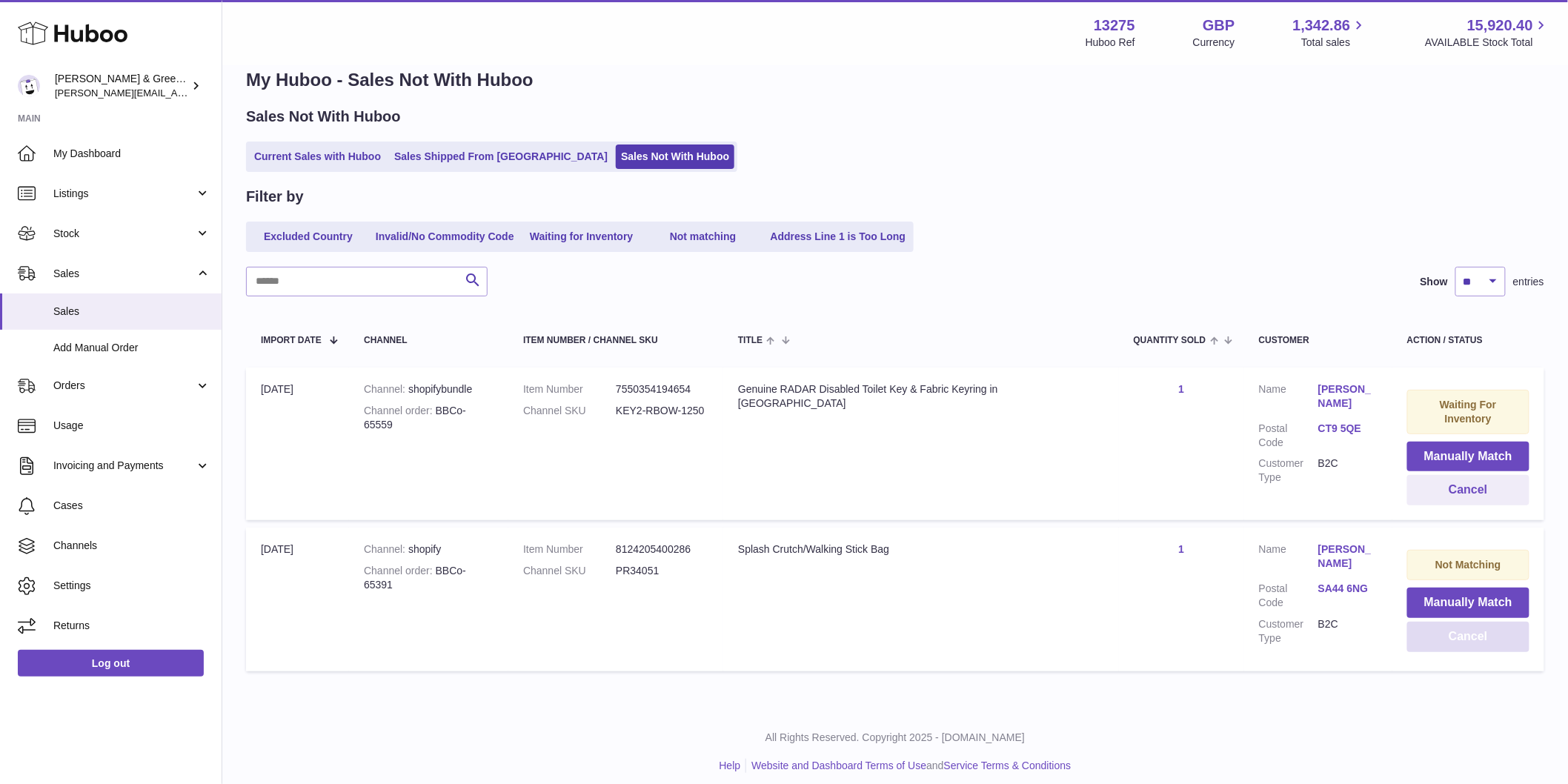
click at [1464, 625] on button "Cancel" at bounding box center [1467, 636] width 122 height 30
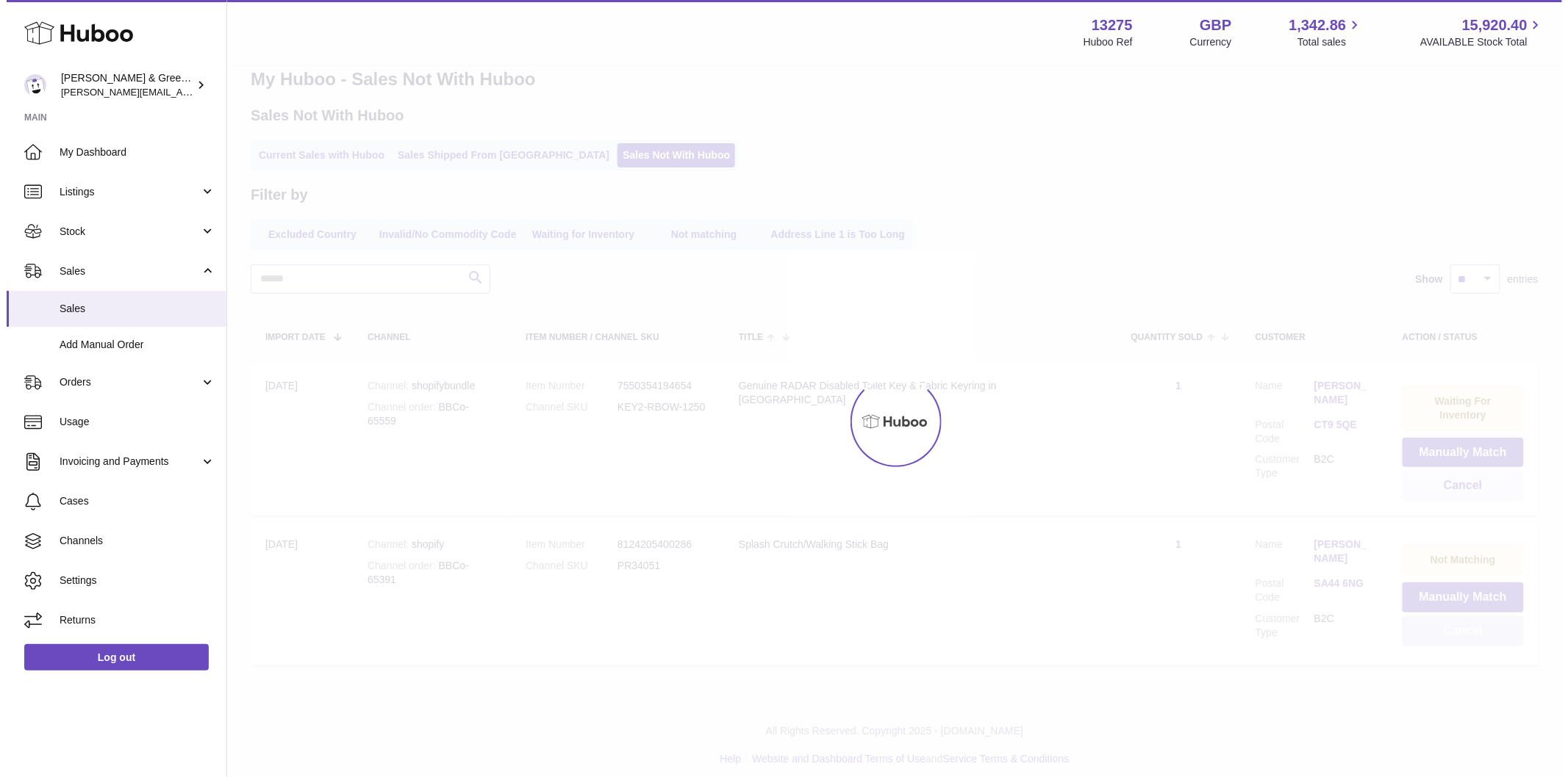
scroll to position [0, 0]
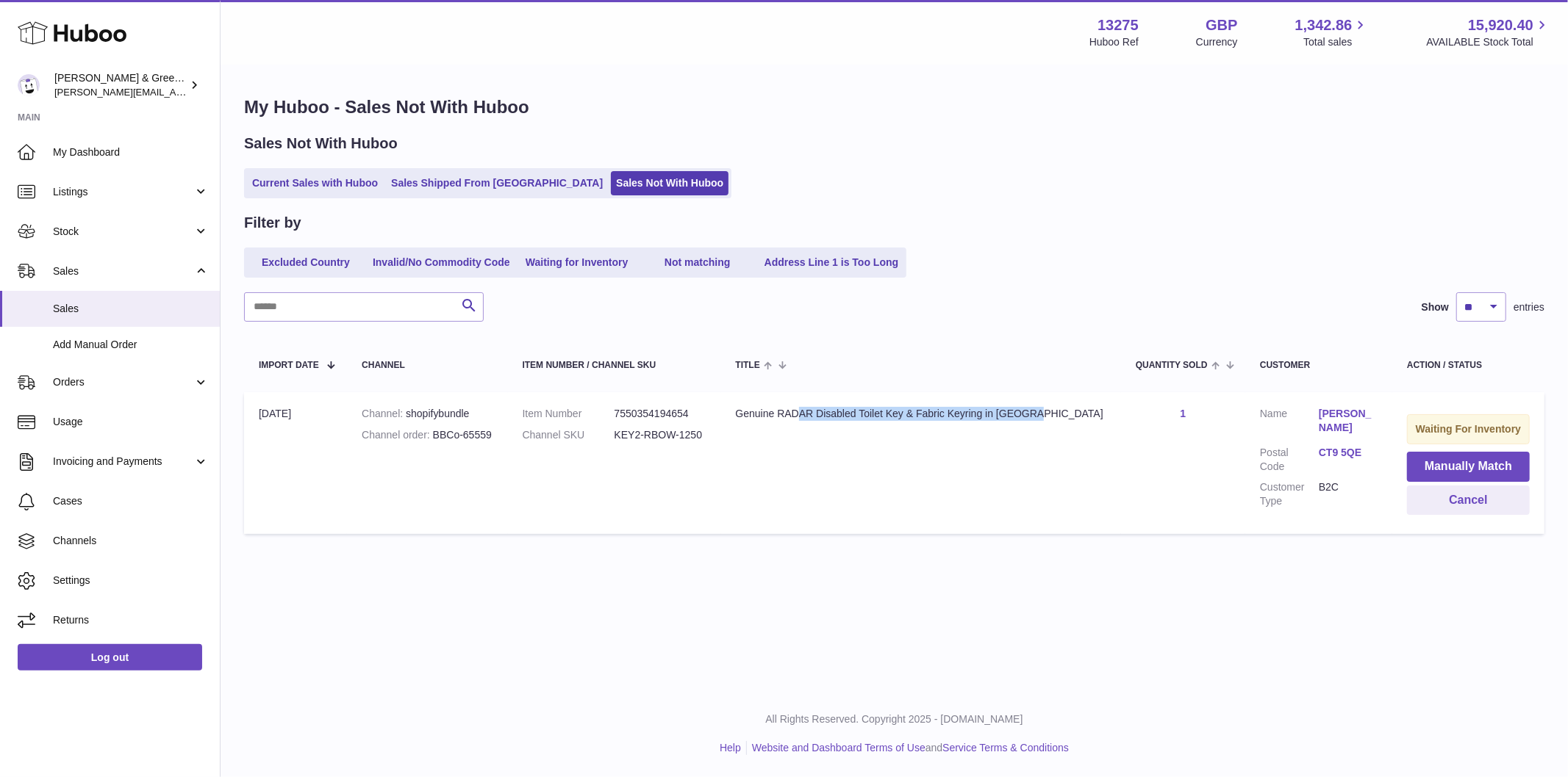
drag, startPoint x: 857, startPoint y: 452, endPoint x: 1084, endPoint y: 507, distance: 233.6
click at [1084, 507] on td "Title Genuine RADAR Disabled Toilet Key & Fabric Keyring in [GEOGRAPHIC_DATA]" at bounding box center [921, 463] width 400 height 142
